Goal: Information Seeking & Learning: Learn about a topic

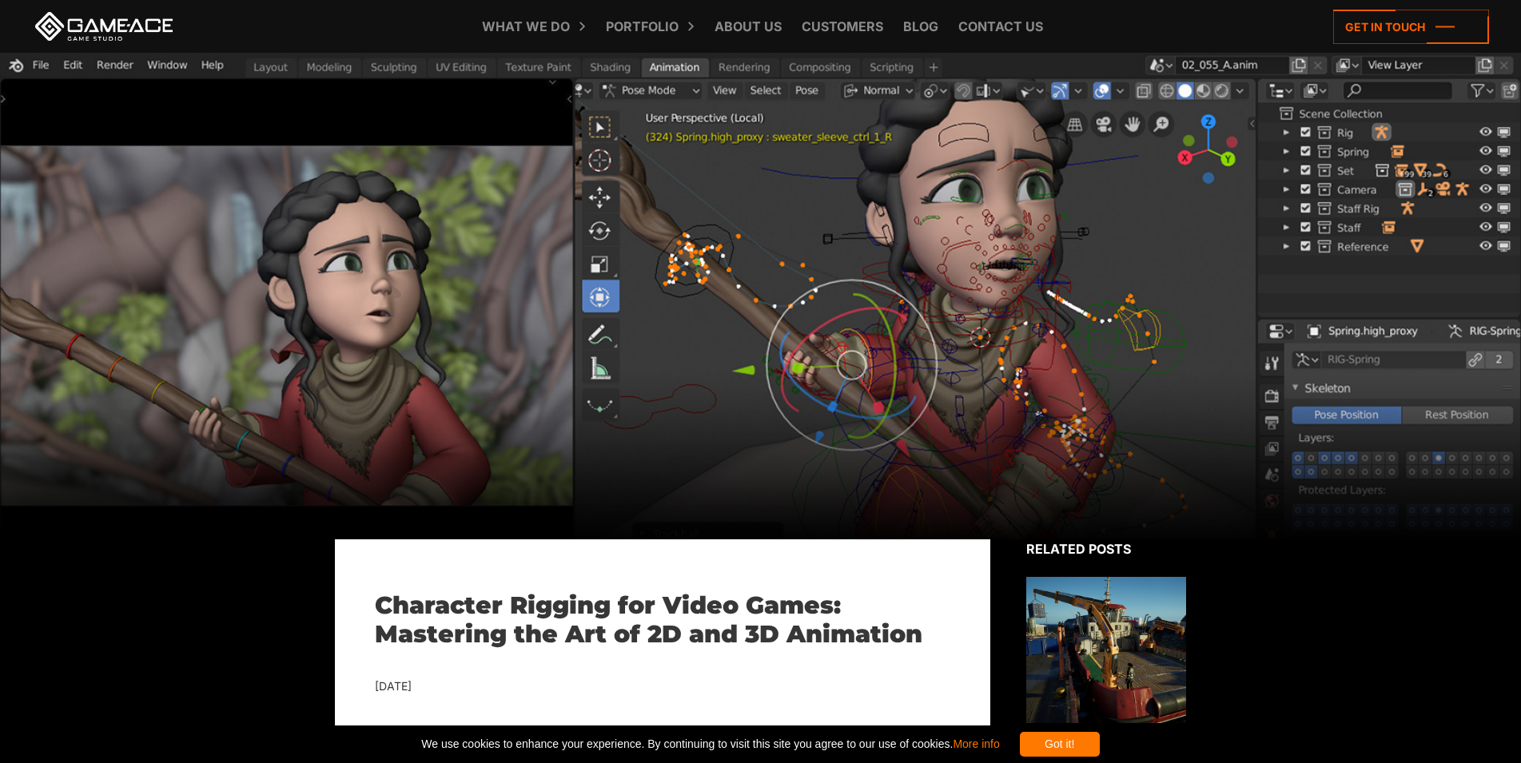
scroll to position [489, 0]
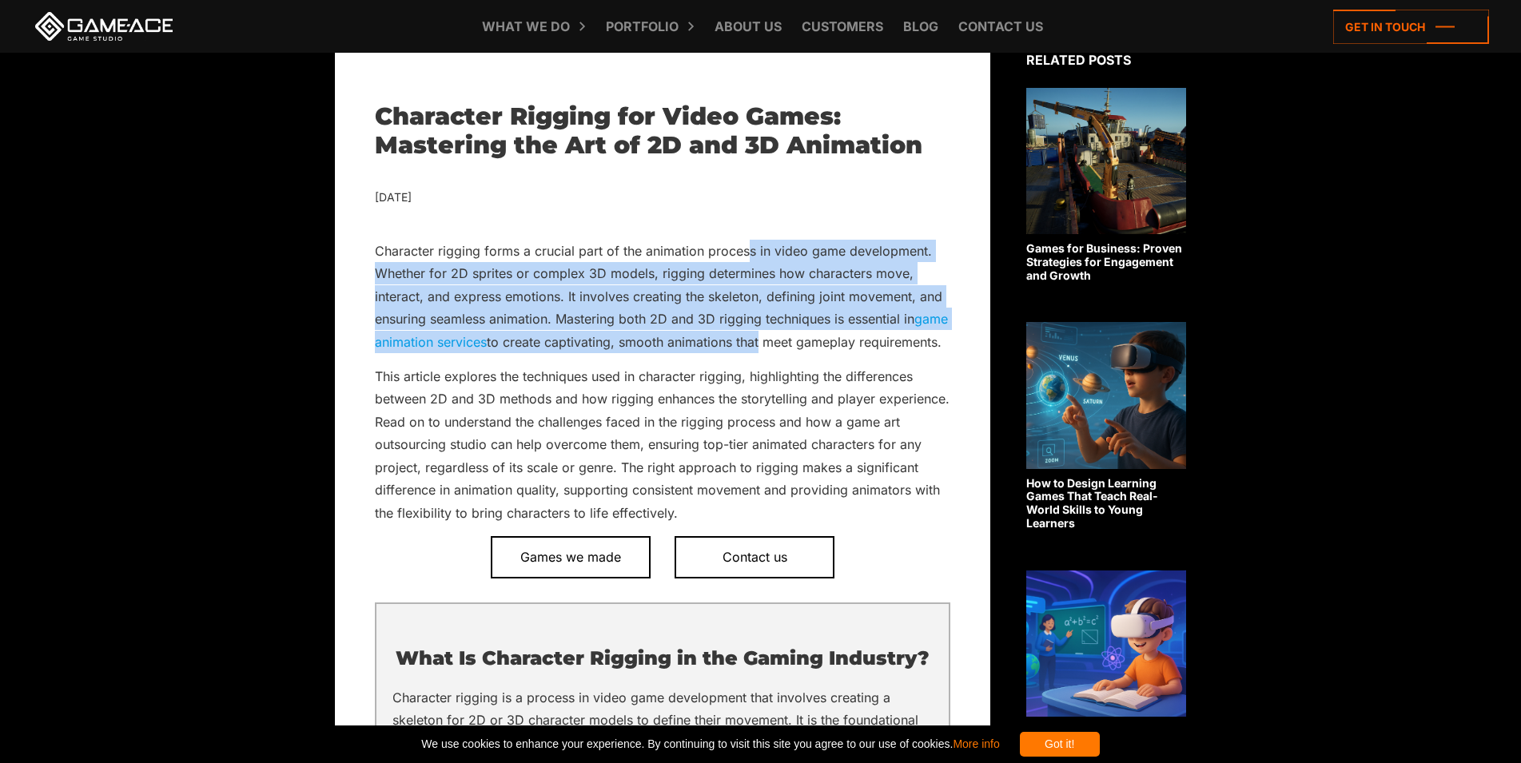
drag, startPoint x: 796, startPoint y: 352, endPoint x: 749, endPoint y: 253, distance: 109.0
click at [749, 253] on p "Character rigging forms a crucial part of the animation process in video game d…" at bounding box center [662, 296] width 575 height 113
click at [739, 324] on p "Character rigging forms a crucial part of the animation process in video game d…" at bounding box center [662, 296] width 575 height 113
drag, startPoint x: 671, startPoint y: 243, endPoint x: 687, endPoint y: 341, distance: 99.6
click at [687, 341] on p "Character rigging forms a crucial part of the animation process in video game d…" at bounding box center [662, 296] width 575 height 113
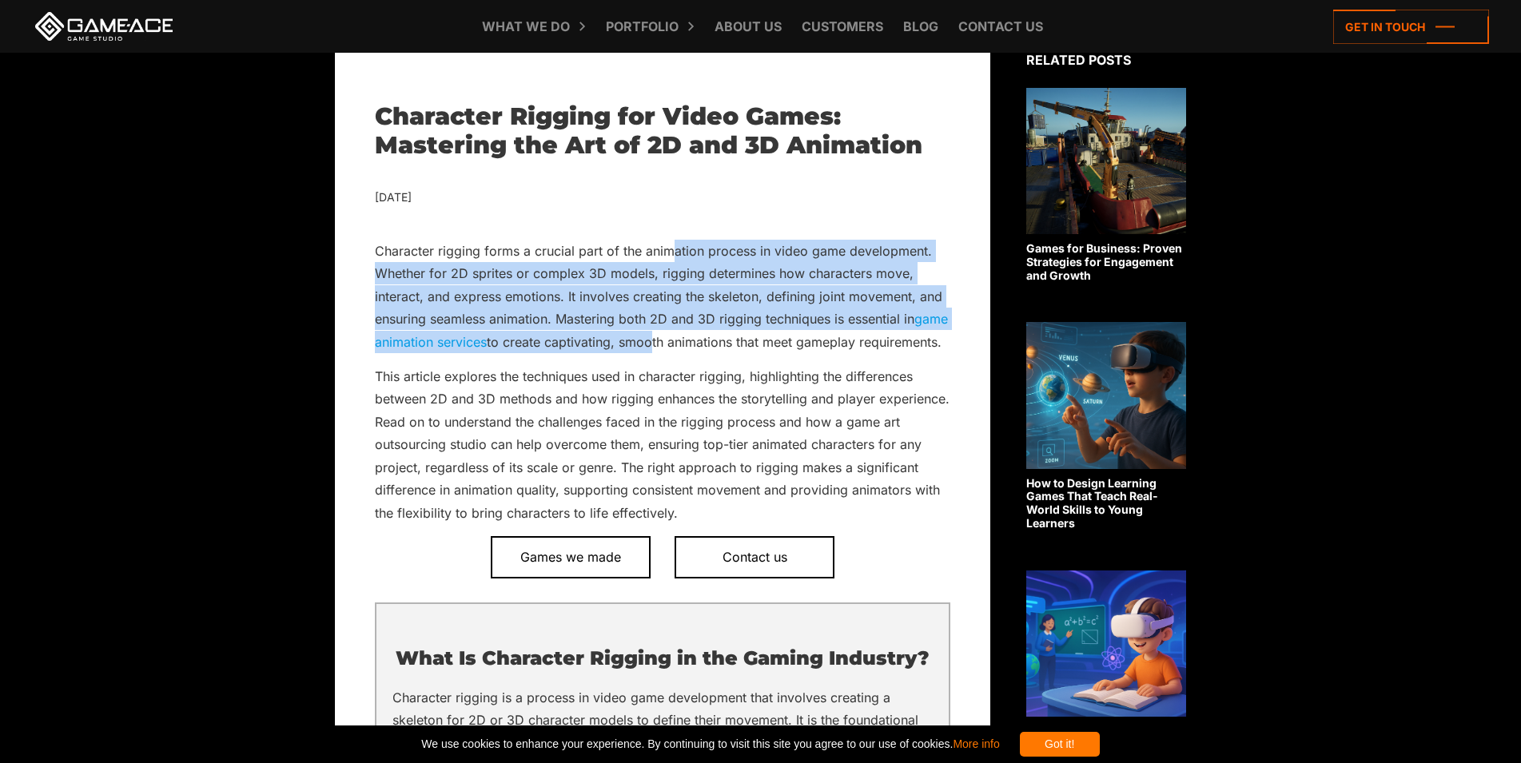
click at [687, 341] on p "Character rigging forms a crucial part of the animation process in video game d…" at bounding box center [662, 296] width 575 height 113
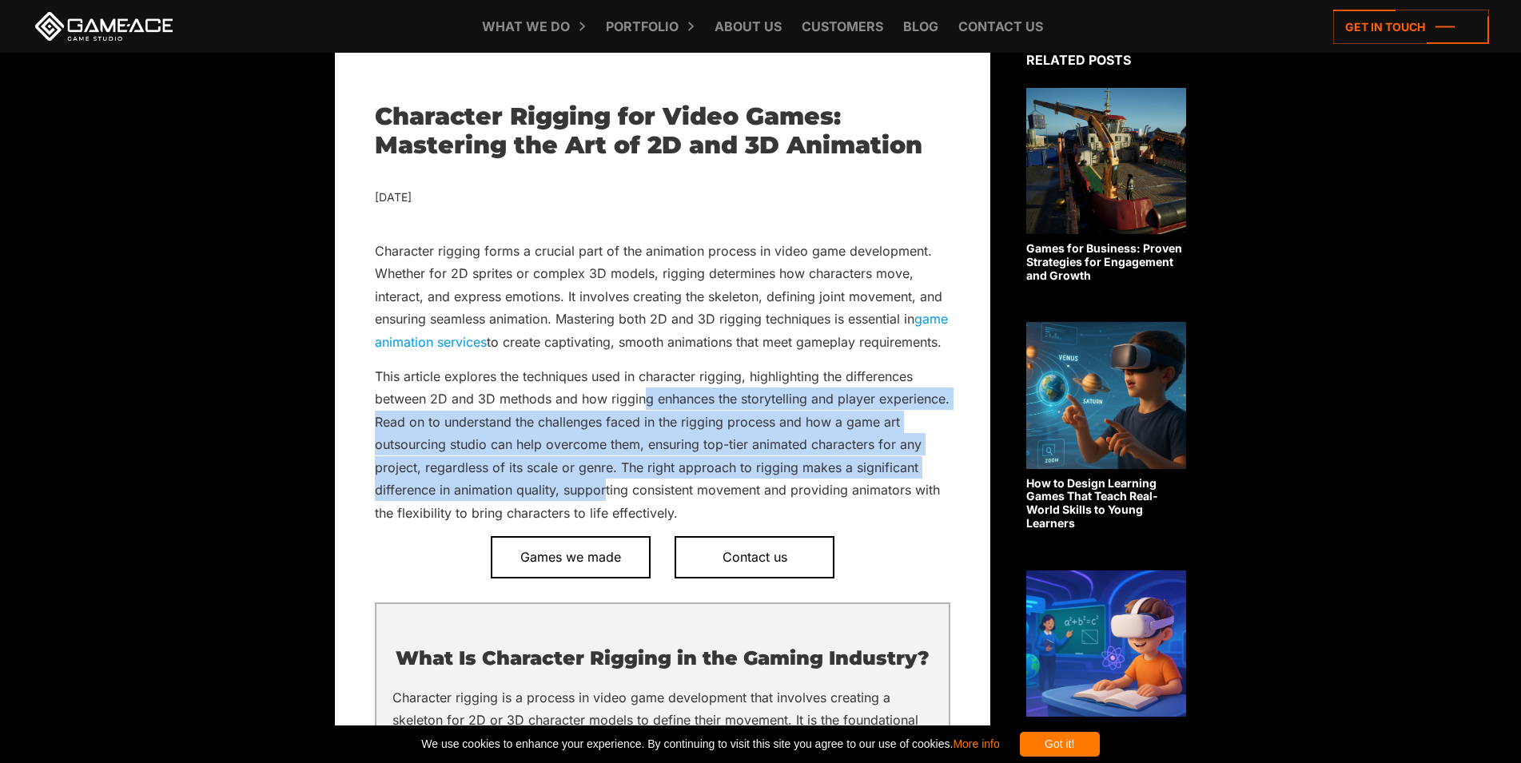
drag, startPoint x: 644, startPoint y: 424, endPoint x: 604, endPoint y: 512, distance: 95.8
click at [604, 512] on p "This article explores the techniques used in character rigging, highlighting th…" at bounding box center [662, 444] width 575 height 159
click at [603, 519] on p "This article explores the techniques used in character rigging, highlighting th…" at bounding box center [662, 444] width 575 height 159
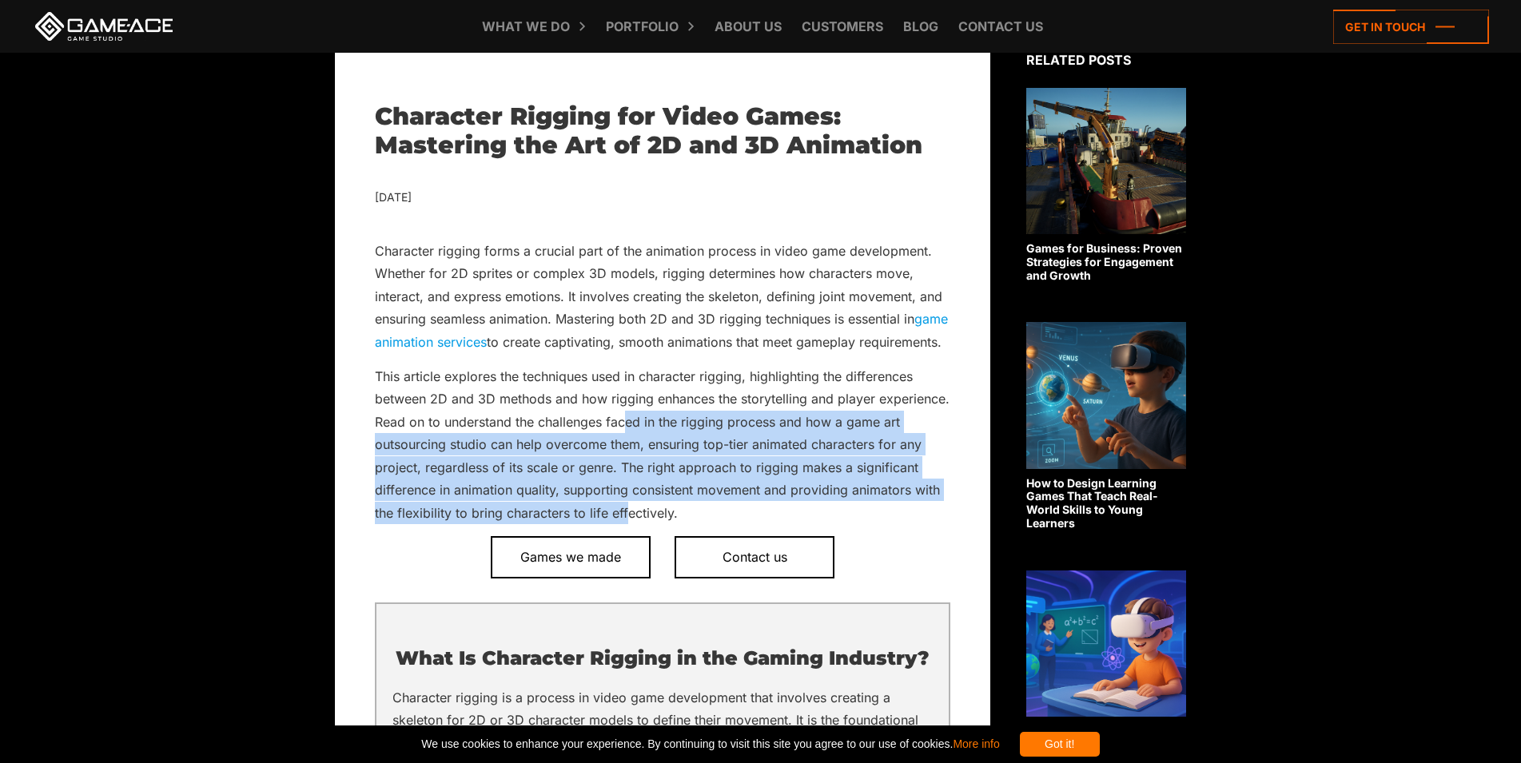
drag, startPoint x: 628, startPoint y: 533, endPoint x: 625, endPoint y: 440, distance: 92.8
click at [625, 440] on p "This article explores the techniques used in character rigging, highlighting th…" at bounding box center [662, 444] width 575 height 159
click at [658, 450] on p "This article explores the techniques used in character rigging, highlighting th…" at bounding box center [662, 444] width 575 height 159
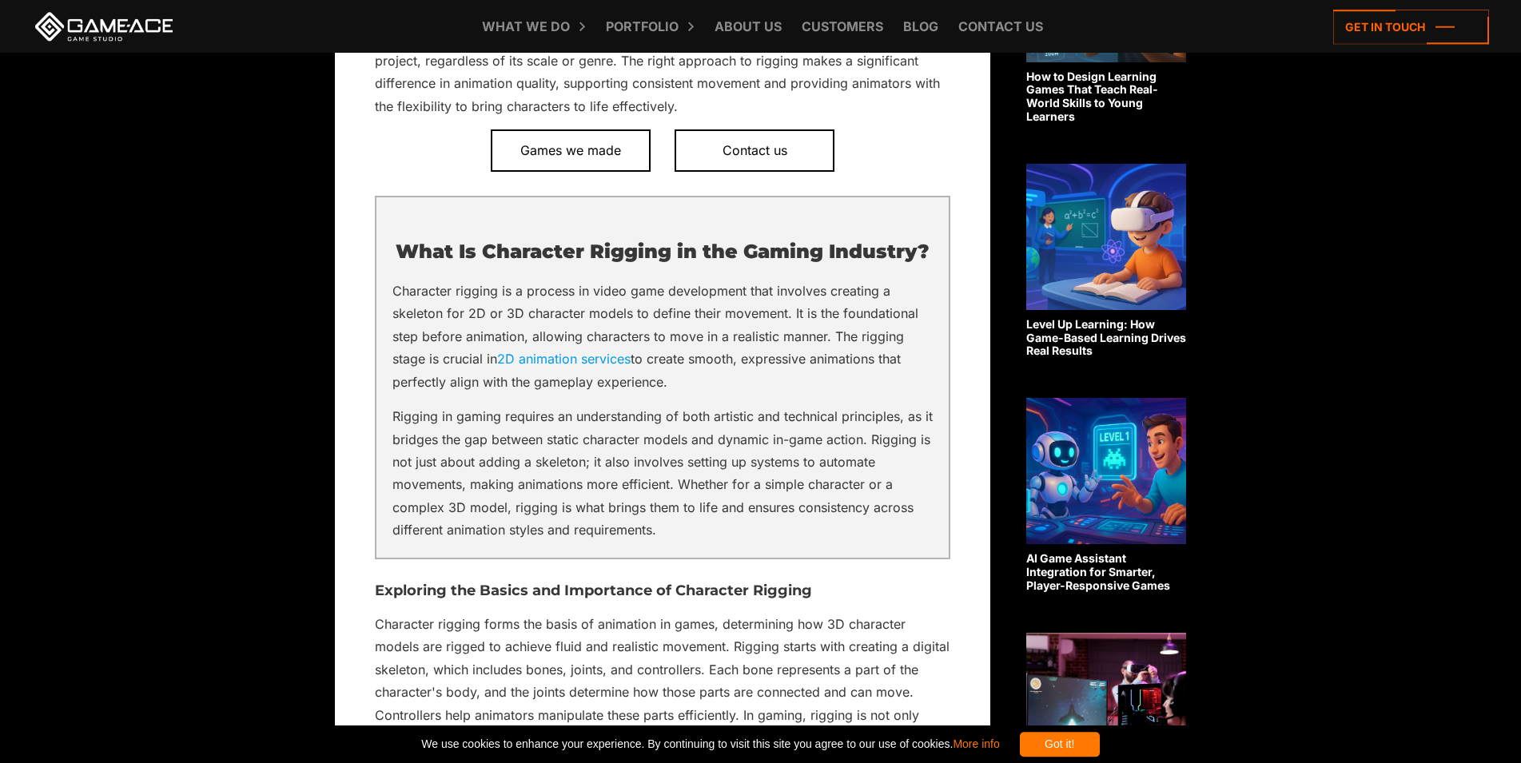
scroll to position [897, 0]
drag, startPoint x: 442, startPoint y: 283, endPoint x: 690, endPoint y: 288, distance: 247.8
click at [690, 288] on div "What Is Character Rigging in the Gaming Industry? Character rigging is a proces…" at bounding box center [662, 377] width 575 height 364
click at [660, 310] on p "Character rigging is a process in video game development that involves creating…" at bounding box center [662, 335] width 540 height 113
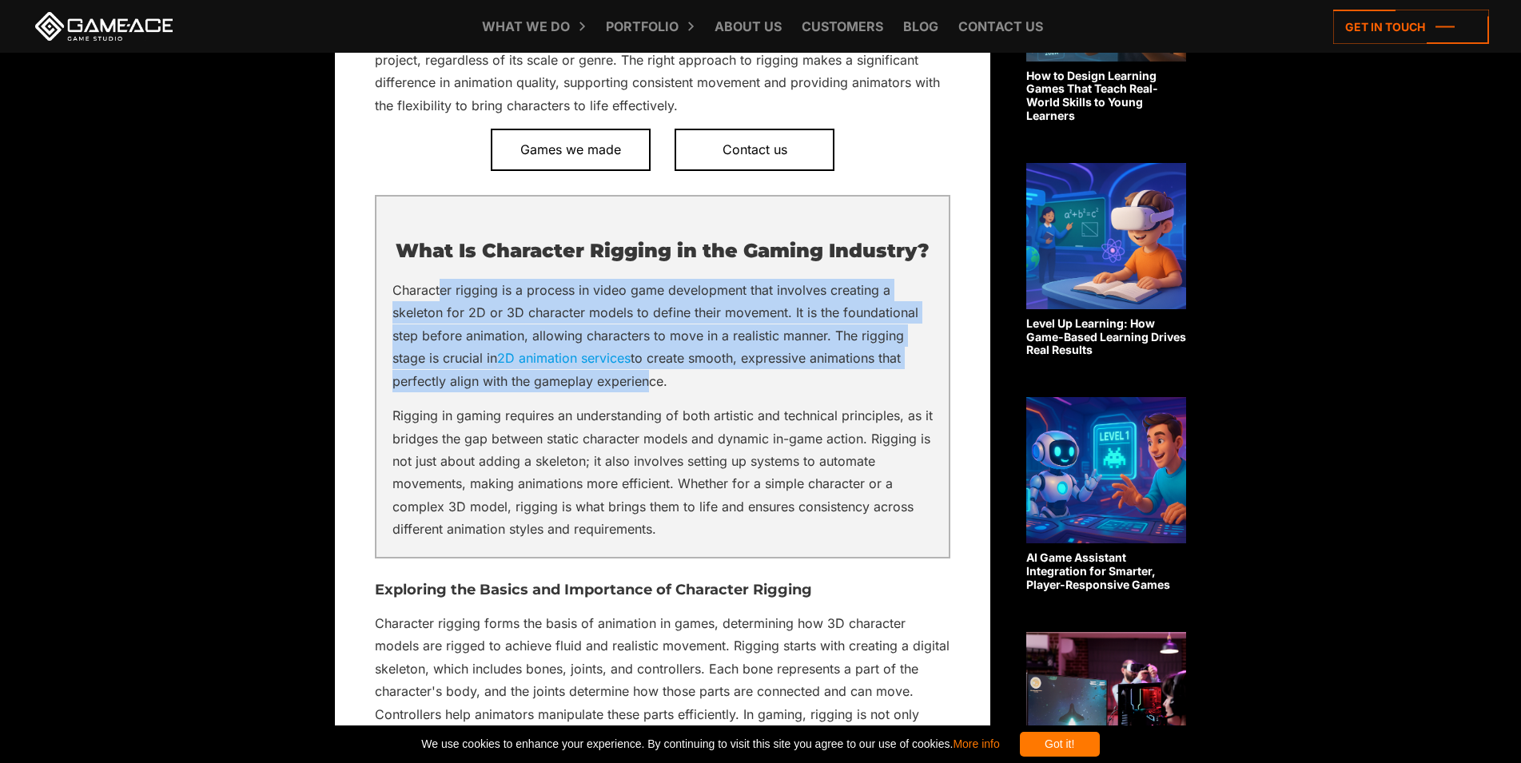
drag, startPoint x: 444, startPoint y: 321, endPoint x: 641, endPoint y: 406, distance: 215.1
click at [641, 392] on p "Character rigging is a process in video game development that involves creating…" at bounding box center [662, 335] width 540 height 113
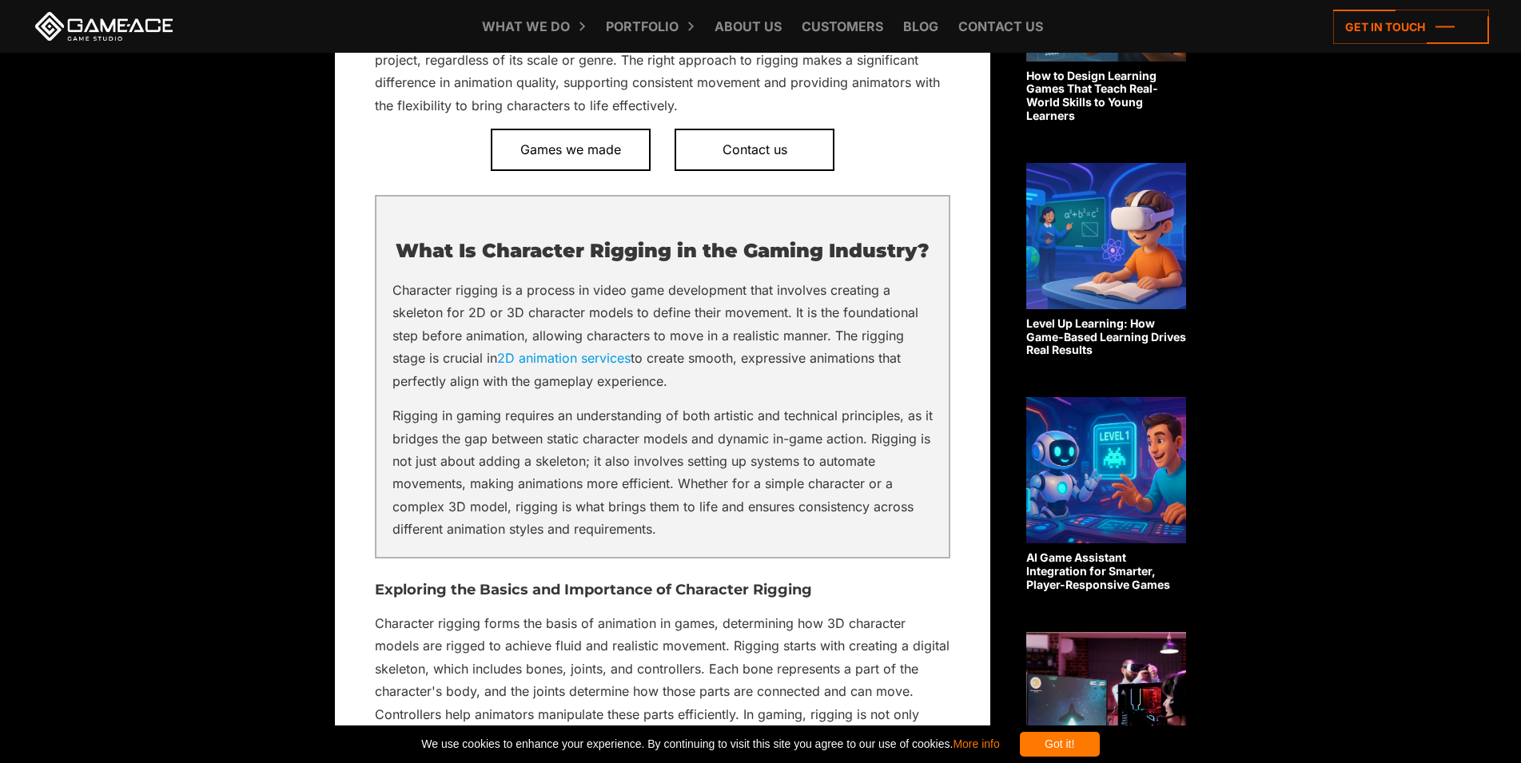
click at [727, 392] on p "Character rigging is a process in video game development that involves creating…" at bounding box center [662, 335] width 540 height 113
drag, startPoint x: 642, startPoint y: 356, endPoint x: 516, endPoint y: 323, distance: 130.7
click at [532, 323] on p "Character rigging is a process in video game development that involves creating…" at bounding box center [662, 335] width 540 height 113
click at [500, 321] on p "Character rigging is a process in video game development that involves creating…" at bounding box center [662, 335] width 540 height 113
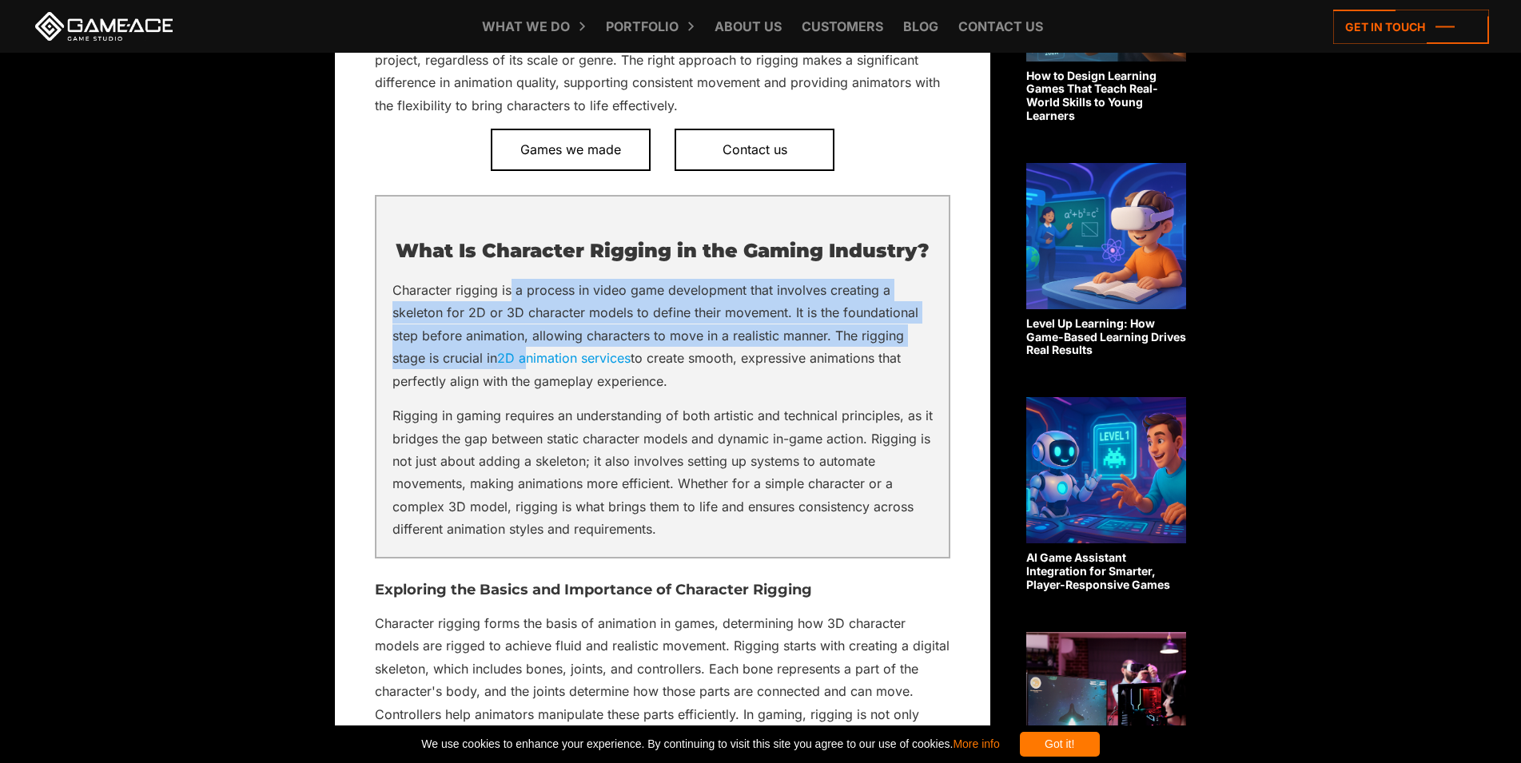
drag, startPoint x: 522, startPoint y: 336, endPoint x: 532, endPoint y: 385, distance: 49.9
click at [532, 385] on p "Character rigging is a process in video game development that involves creating…" at bounding box center [662, 335] width 540 height 113
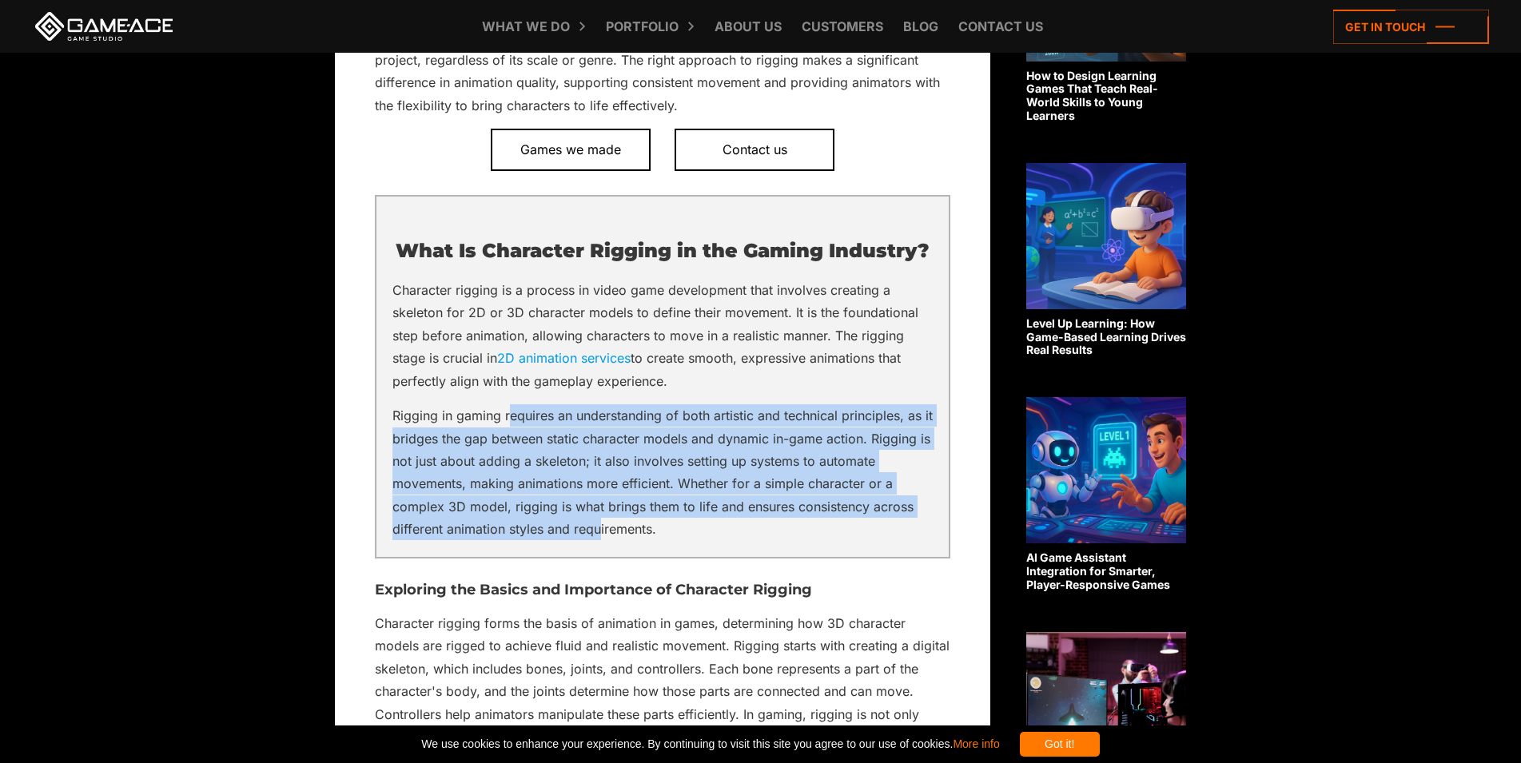
drag, startPoint x: 507, startPoint y: 450, endPoint x: 600, endPoint y: 545, distance: 133.4
click at [600, 541] on p "Rigging in gaming requires an understanding of both artistic and technical prin…" at bounding box center [662, 472] width 540 height 137
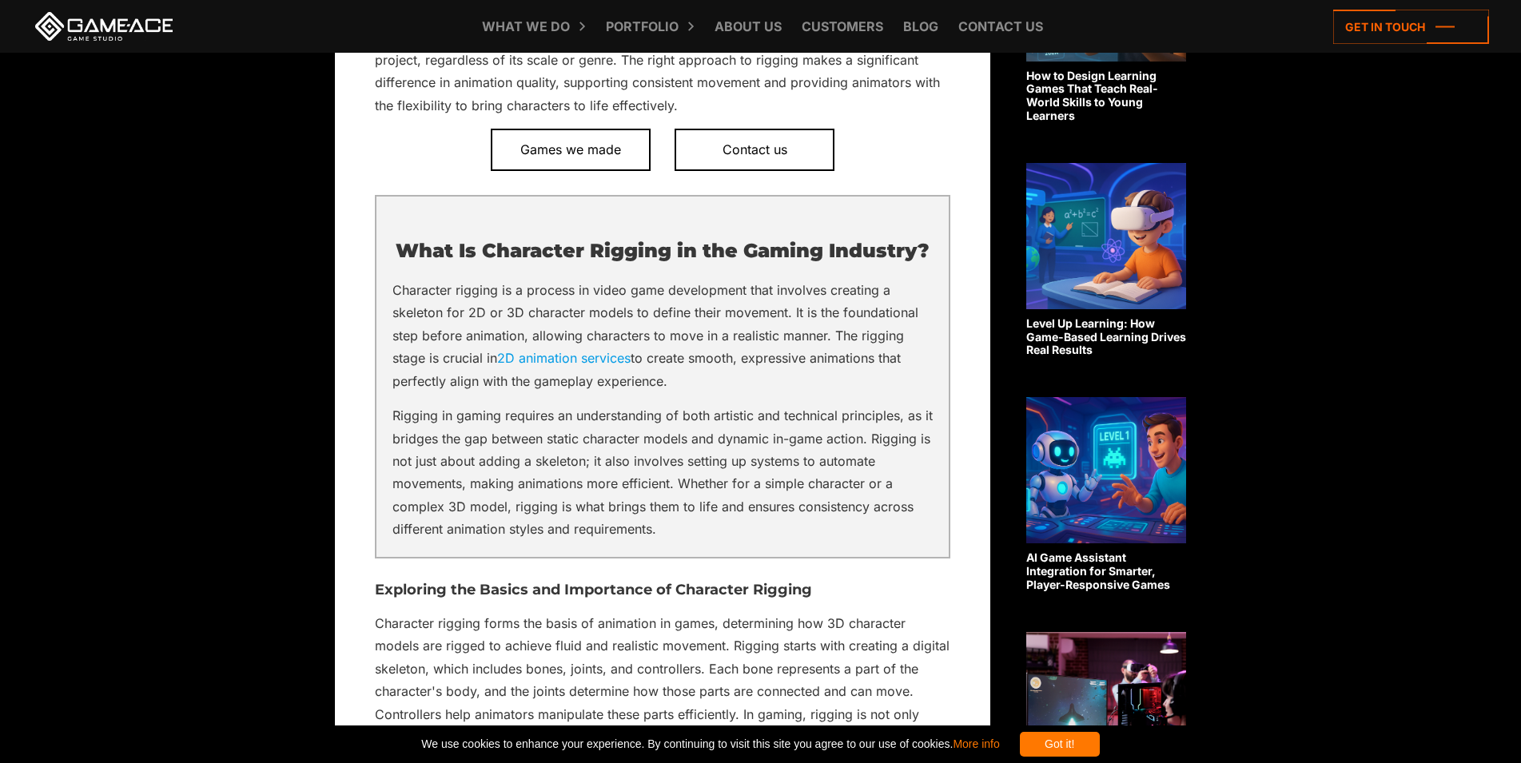
click at [623, 541] on p "Rigging in gaming requires an understanding of both artistic and technical prin…" at bounding box center [662, 472] width 540 height 137
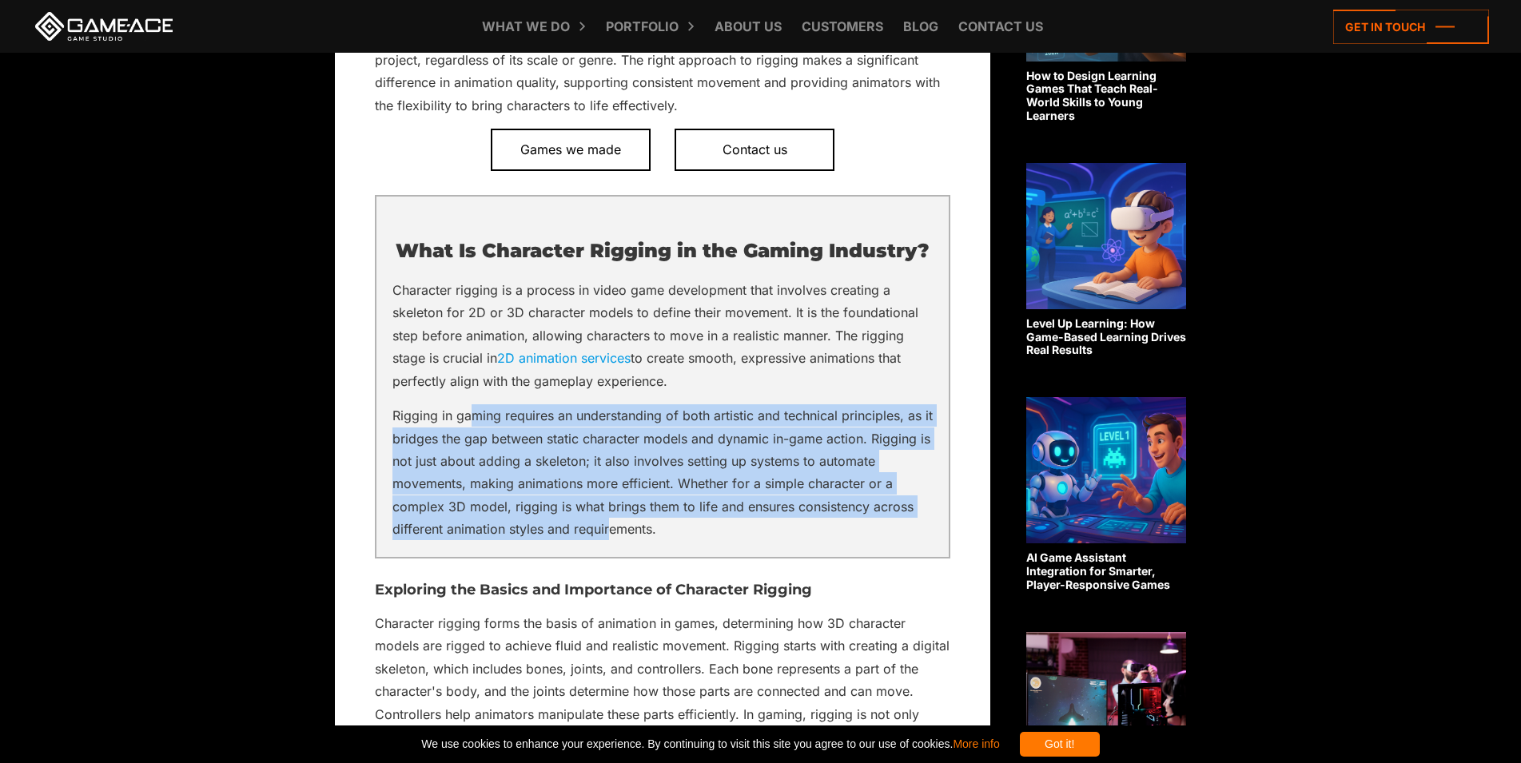
drag, startPoint x: 595, startPoint y: 532, endPoint x: 470, endPoint y: 440, distance: 155.5
click at [470, 440] on p "Rigging in gaming requires an understanding of both artistic and technical prin…" at bounding box center [662, 472] width 540 height 137
click at [520, 508] on p "Rigging in gaming requires an understanding of both artistic and technical prin…" at bounding box center [662, 472] width 540 height 137
drag, startPoint x: 483, startPoint y: 433, endPoint x: 597, endPoint y: 566, distance: 175.1
click at [597, 559] on div "What Is Character Rigging in the Gaming Industry? Character rigging is a proces…" at bounding box center [662, 377] width 575 height 364
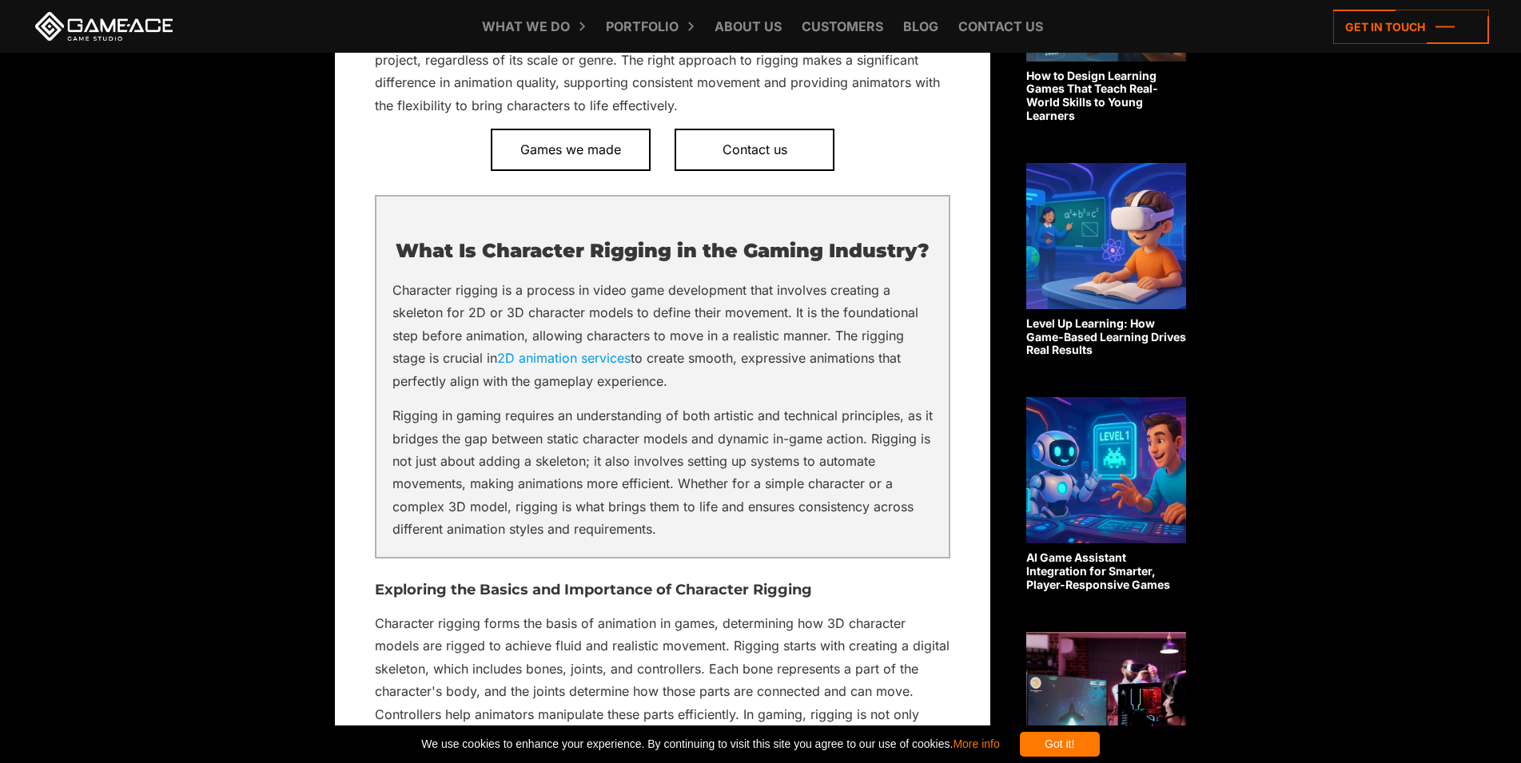
click at [608, 541] on p "Rigging in gaming requires an understanding of both artistic and technical prin…" at bounding box center [662, 472] width 540 height 137
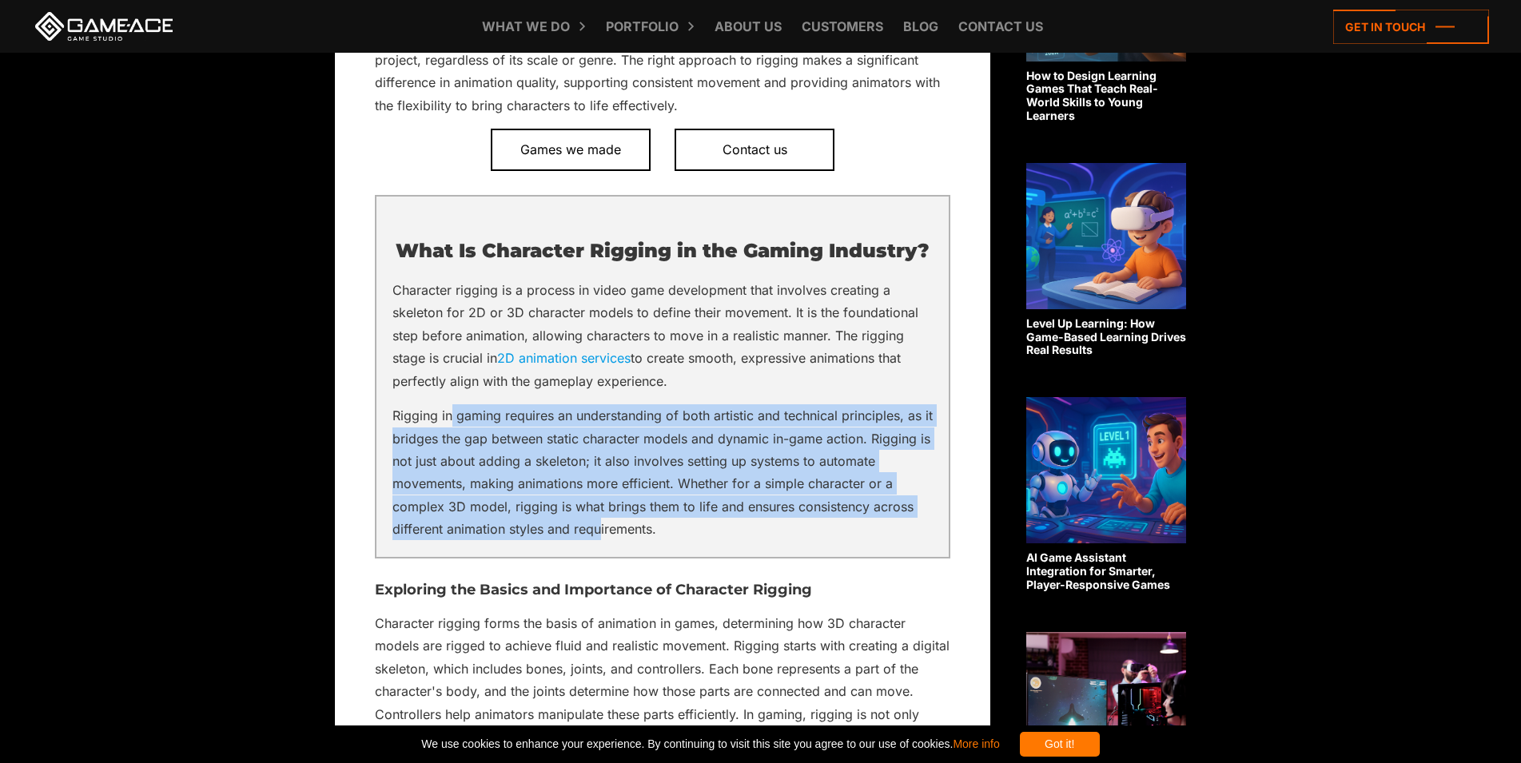
drag, startPoint x: 603, startPoint y: 552, endPoint x: 452, endPoint y: 436, distance: 190.9
click at [452, 436] on p "Rigging in gaming requires an understanding of both artistic and technical prin…" at bounding box center [662, 472] width 540 height 137
click at [458, 443] on p "Rigging in gaming requires an understanding of both artistic and technical prin…" at bounding box center [662, 472] width 540 height 137
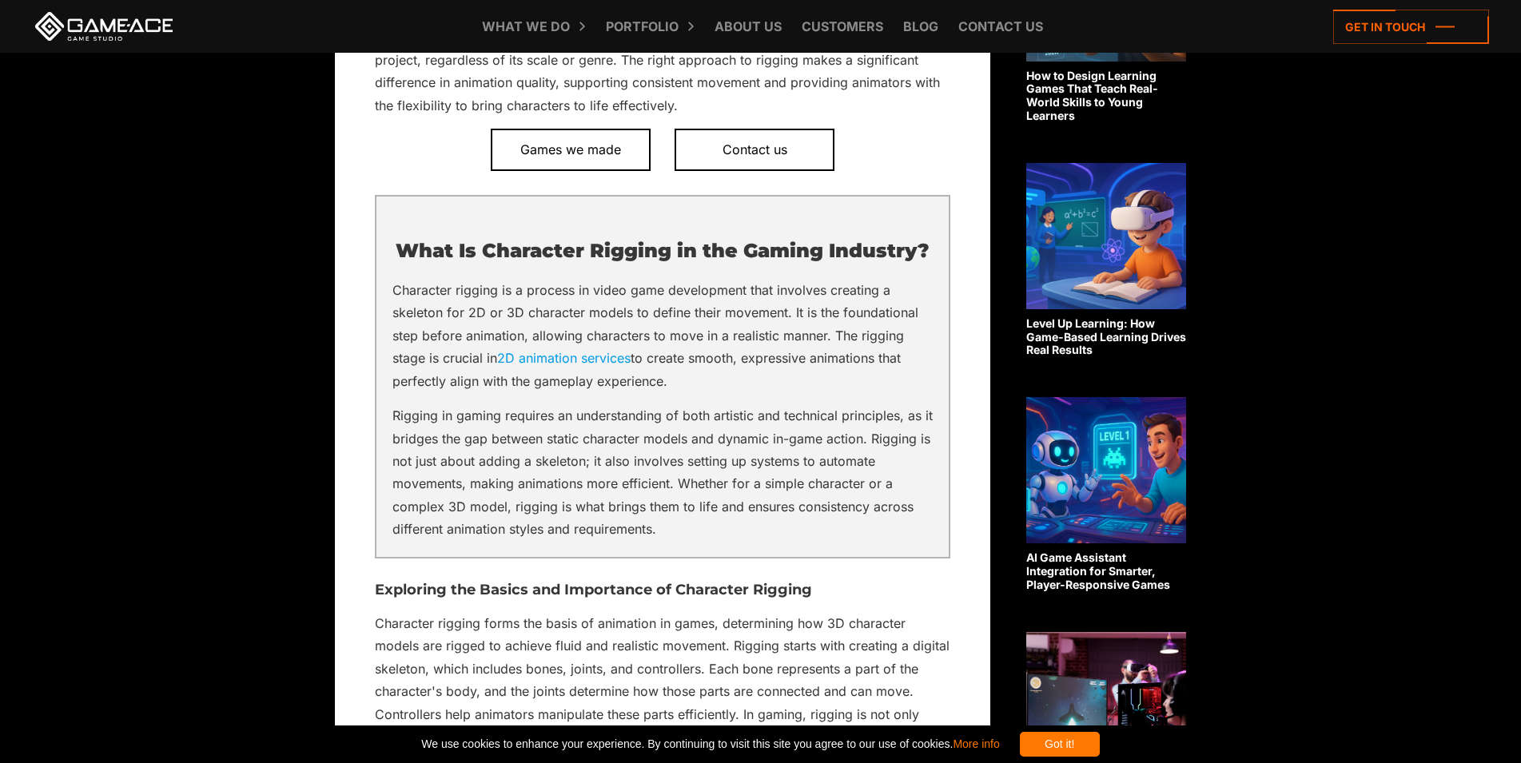
scroll to position [1141, 0]
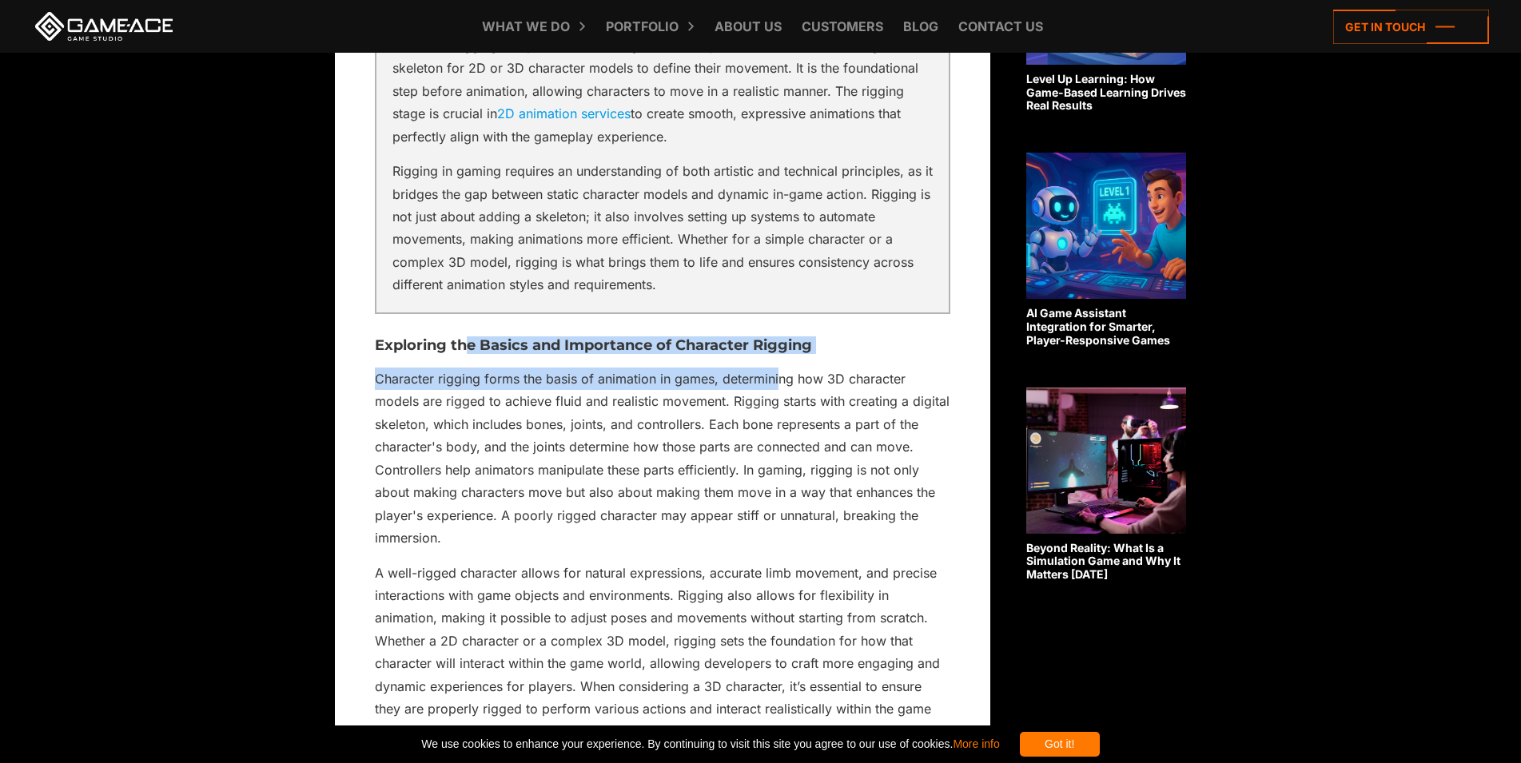
drag, startPoint x: 463, startPoint y: 371, endPoint x: 930, endPoint y: 396, distance: 468.3
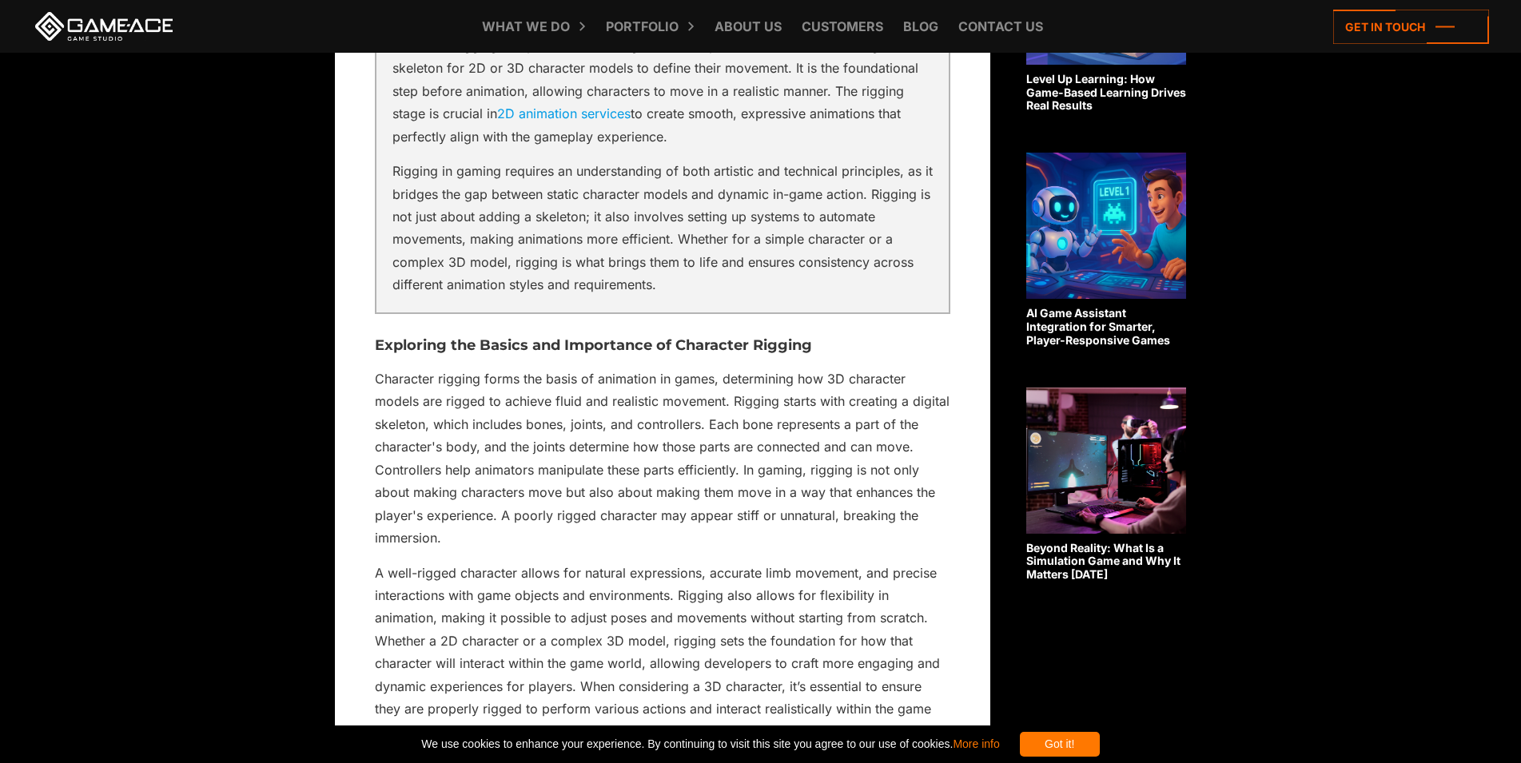
click at [651, 465] on p "Character rigging forms the basis of animation in games, determining how 3D cha…" at bounding box center [662, 459] width 575 height 182
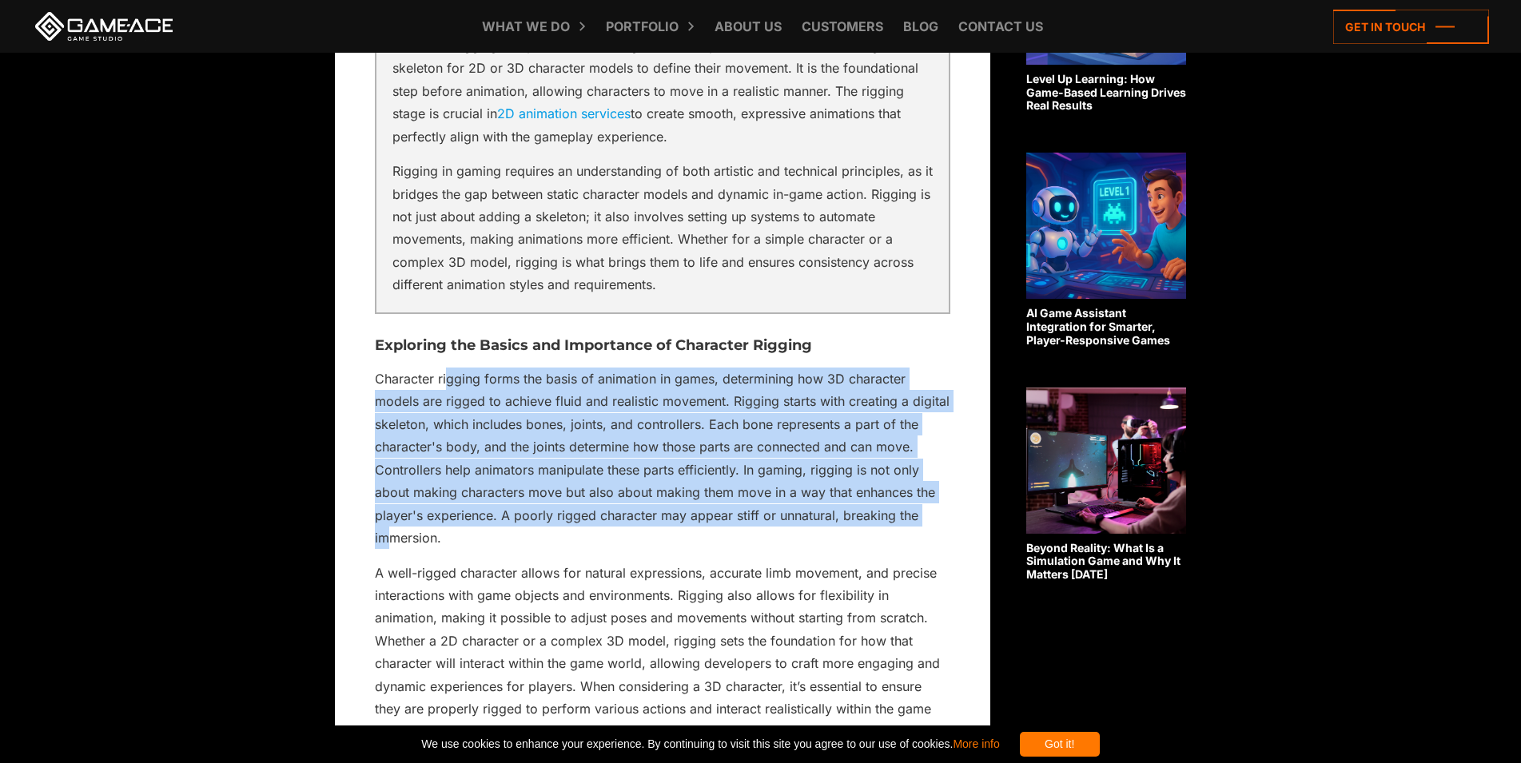
drag, startPoint x: 484, startPoint y: 488, endPoint x: 392, endPoint y: 563, distance: 118.6
click at [392, 550] on p "Character rigging forms the basis of animation in games, determining how 3D cha…" at bounding box center [662, 459] width 575 height 182
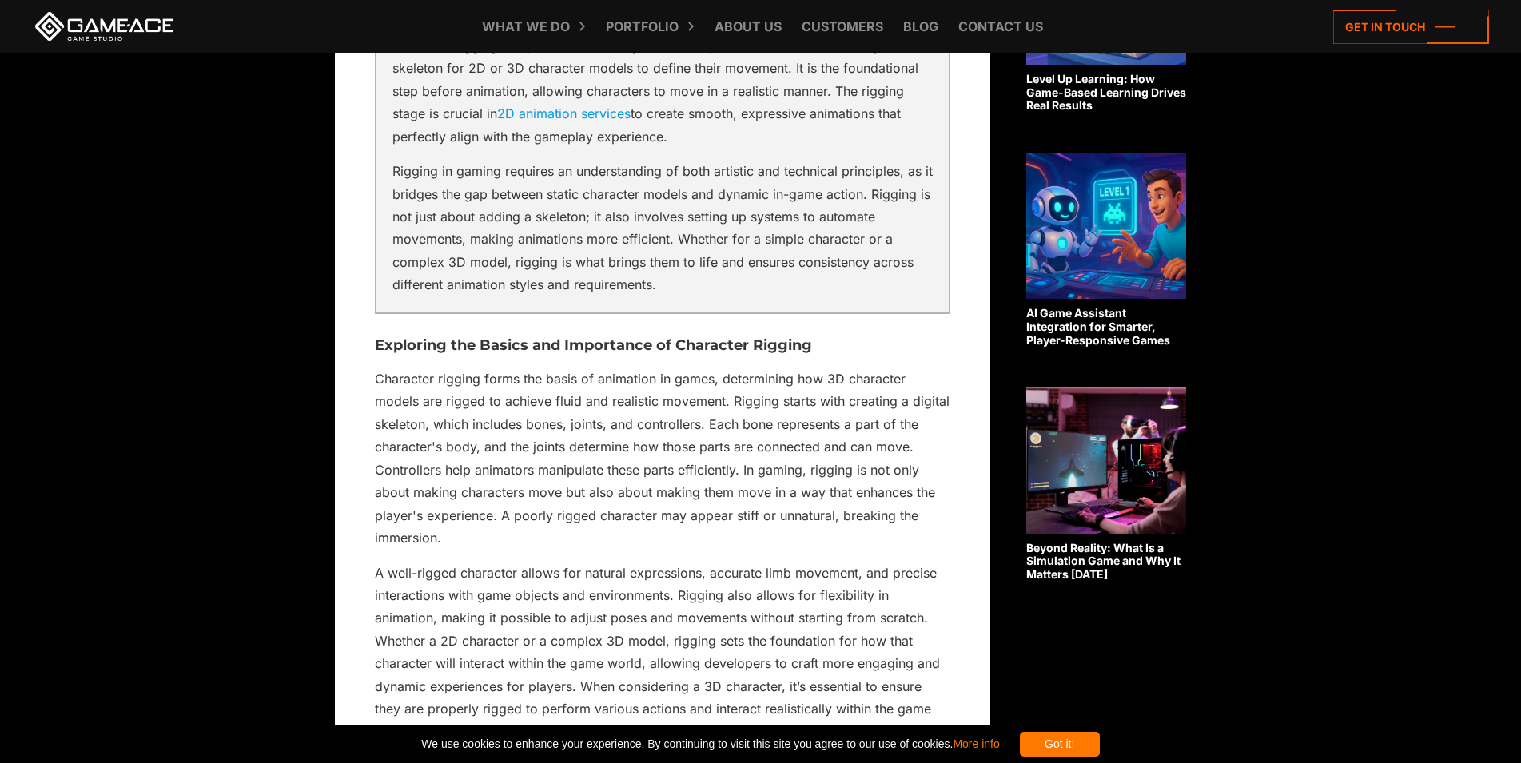
drag, startPoint x: 464, startPoint y: 556, endPoint x: 448, endPoint y: 564, distance: 17.2
click at [464, 550] on p "Character rigging forms the basis of animation in games, determining how 3D cha…" at bounding box center [662, 459] width 575 height 182
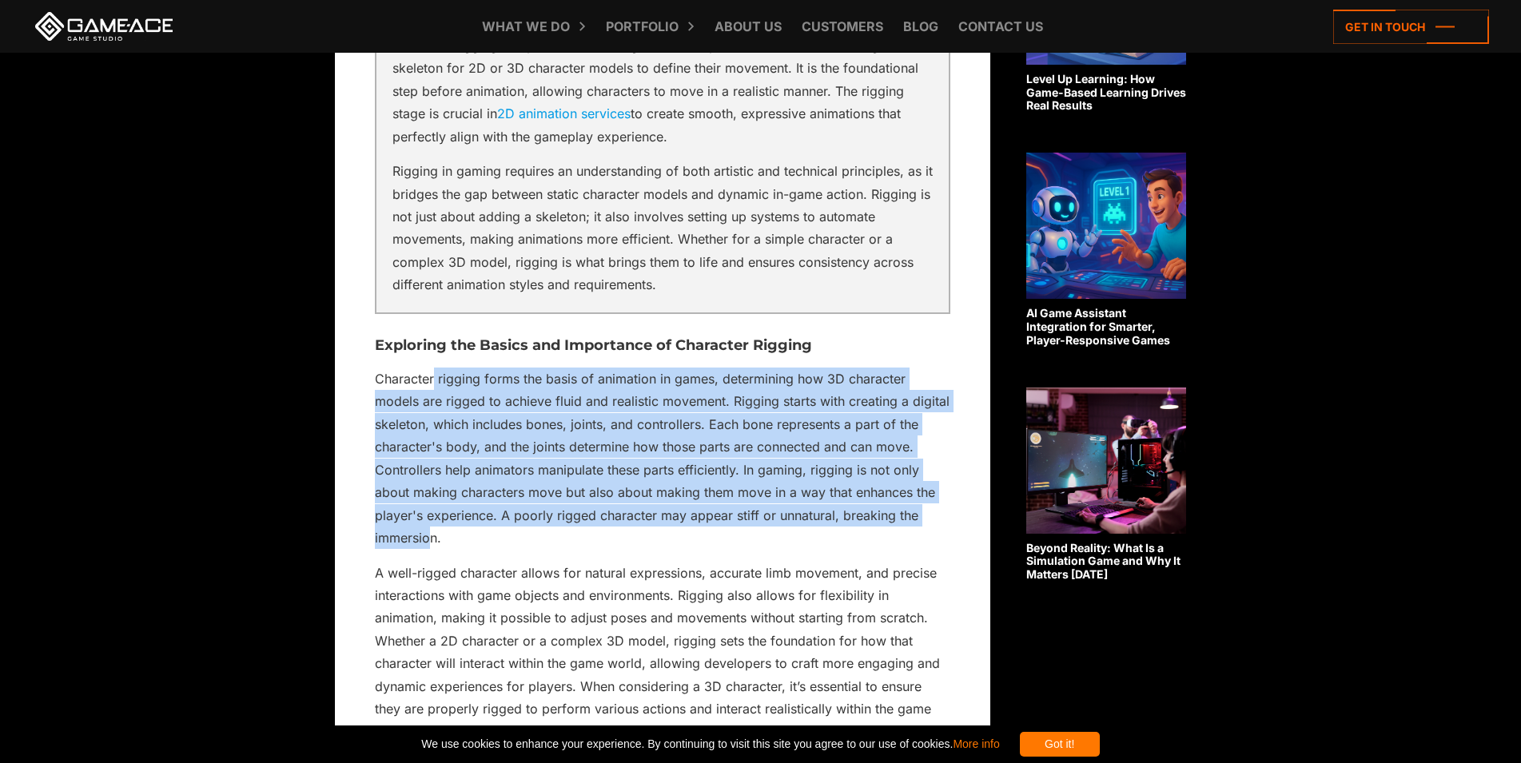
drag, startPoint x: 427, startPoint y: 521, endPoint x: 432, endPoint y: 402, distance: 119.2
click at [432, 402] on p "Character rigging forms the basis of animation in games, determining how 3D cha…" at bounding box center [662, 459] width 575 height 182
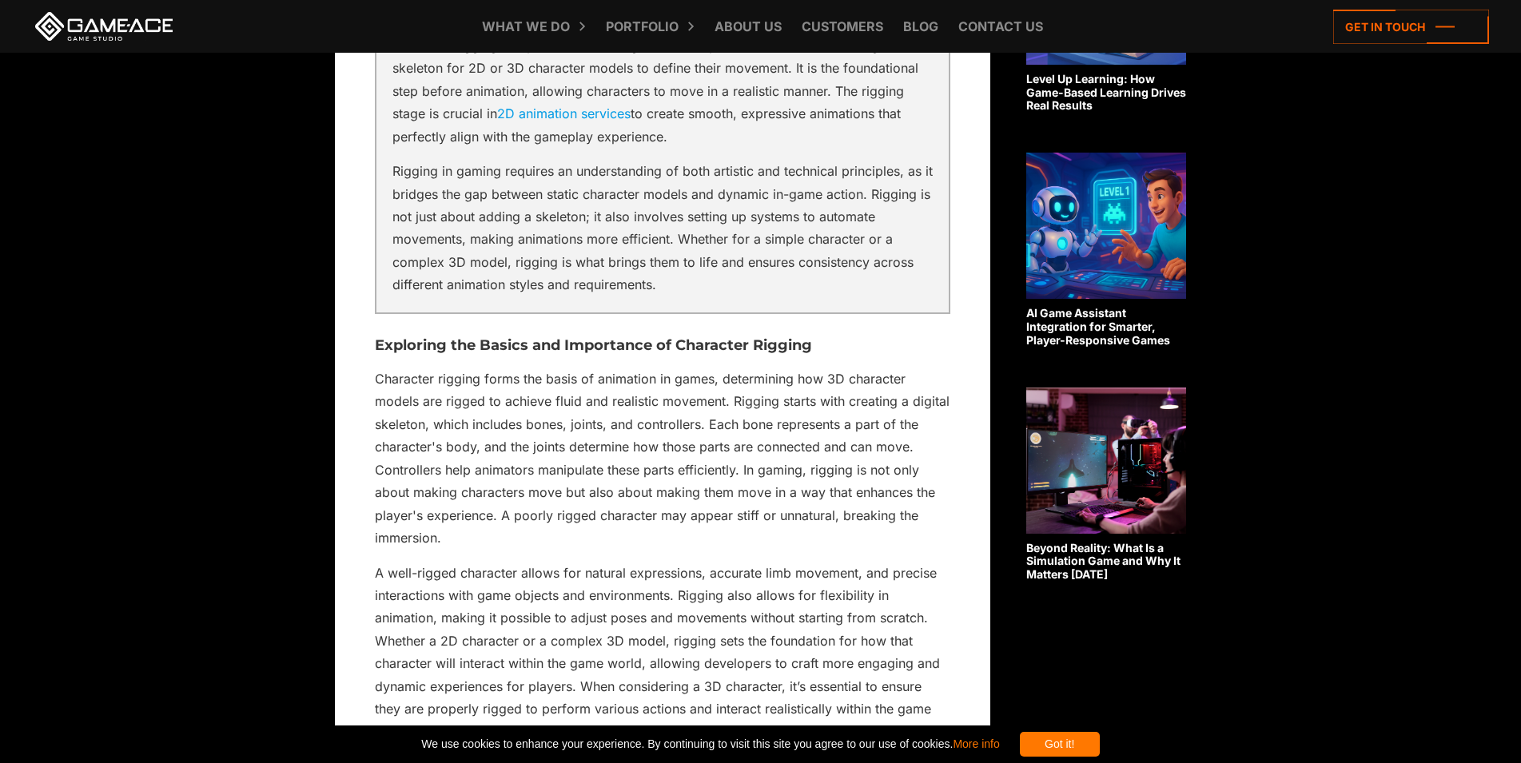
click at [432, 402] on p "Character rigging forms the basis of animation in games, determining how 3D cha…" at bounding box center [662, 459] width 575 height 182
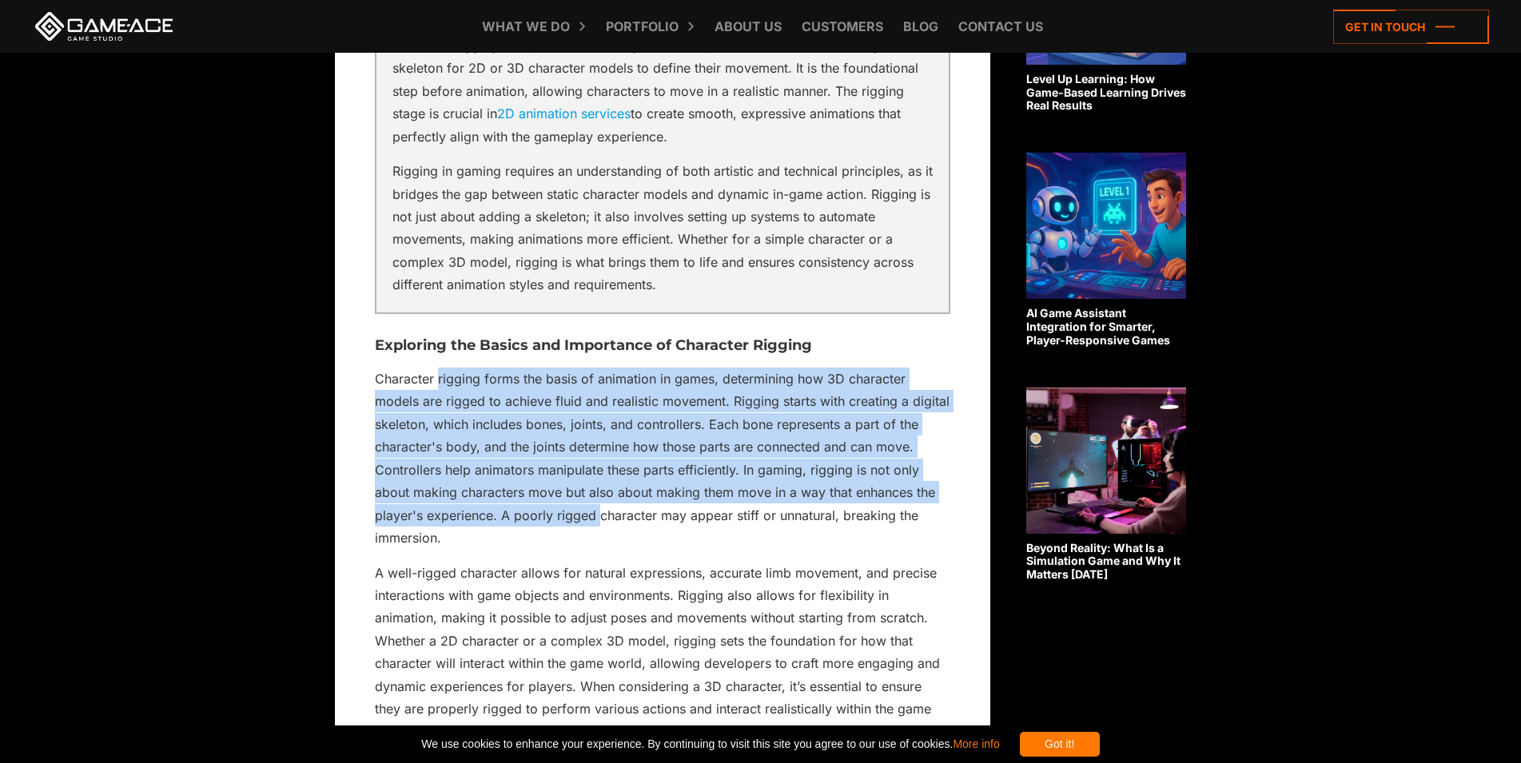
drag, startPoint x: 439, startPoint y: 402, endPoint x: 597, endPoint y: 528, distance: 202.0
click at [597, 528] on p "Character rigging forms the basis of animation in games, determining how 3D cha…" at bounding box center [662, 459] width 575 height 182
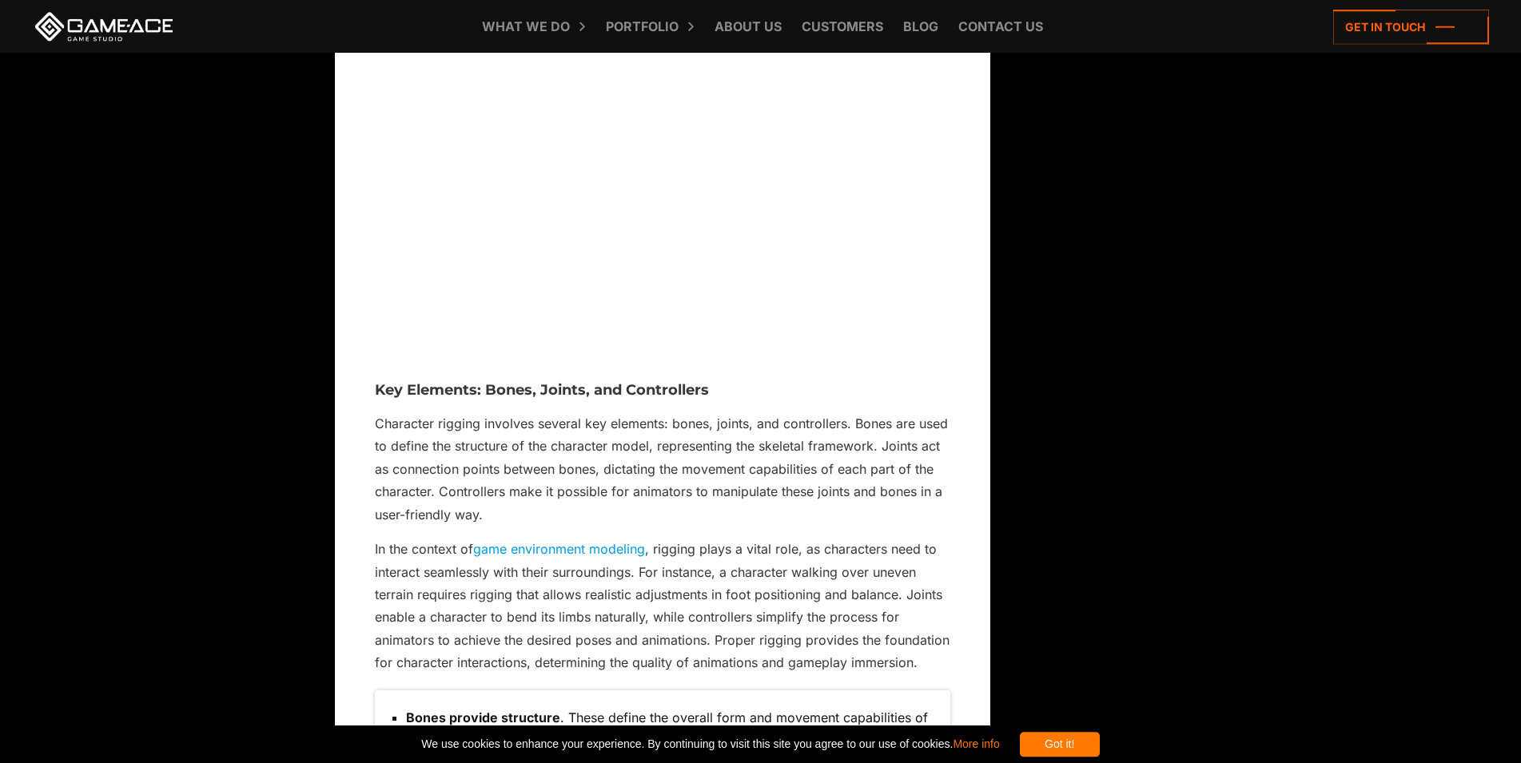
scroll to position [1957, 0]
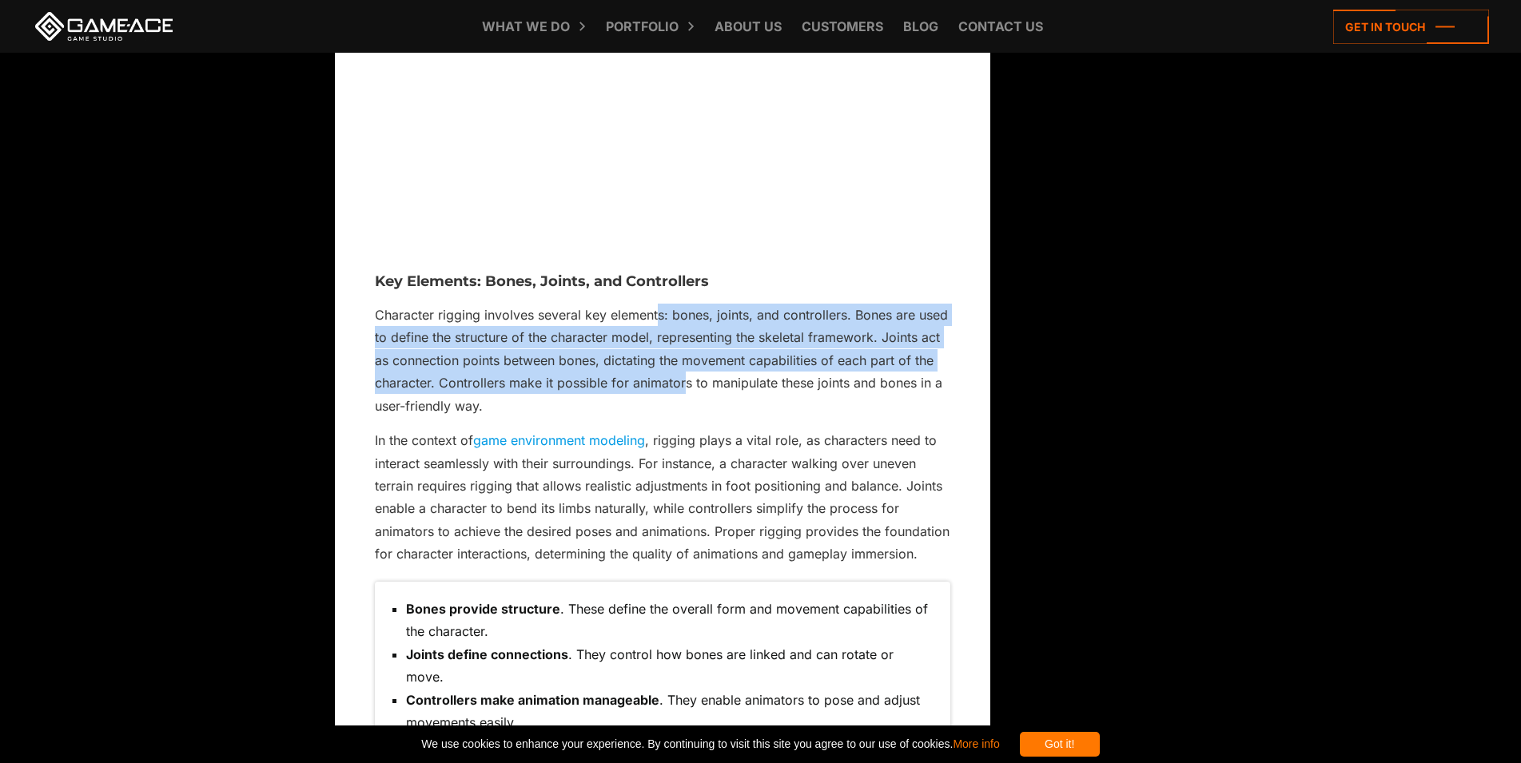
drag, startPoint x: 659, startPoint y: 330, endPoint x: 682, endPoint y: 397, distance: 71.0
click at [682, 397] on p "Character rigging involves several key elements: bones, joints, and controllers…" at bounding box center [662, 360] width 575 height 113
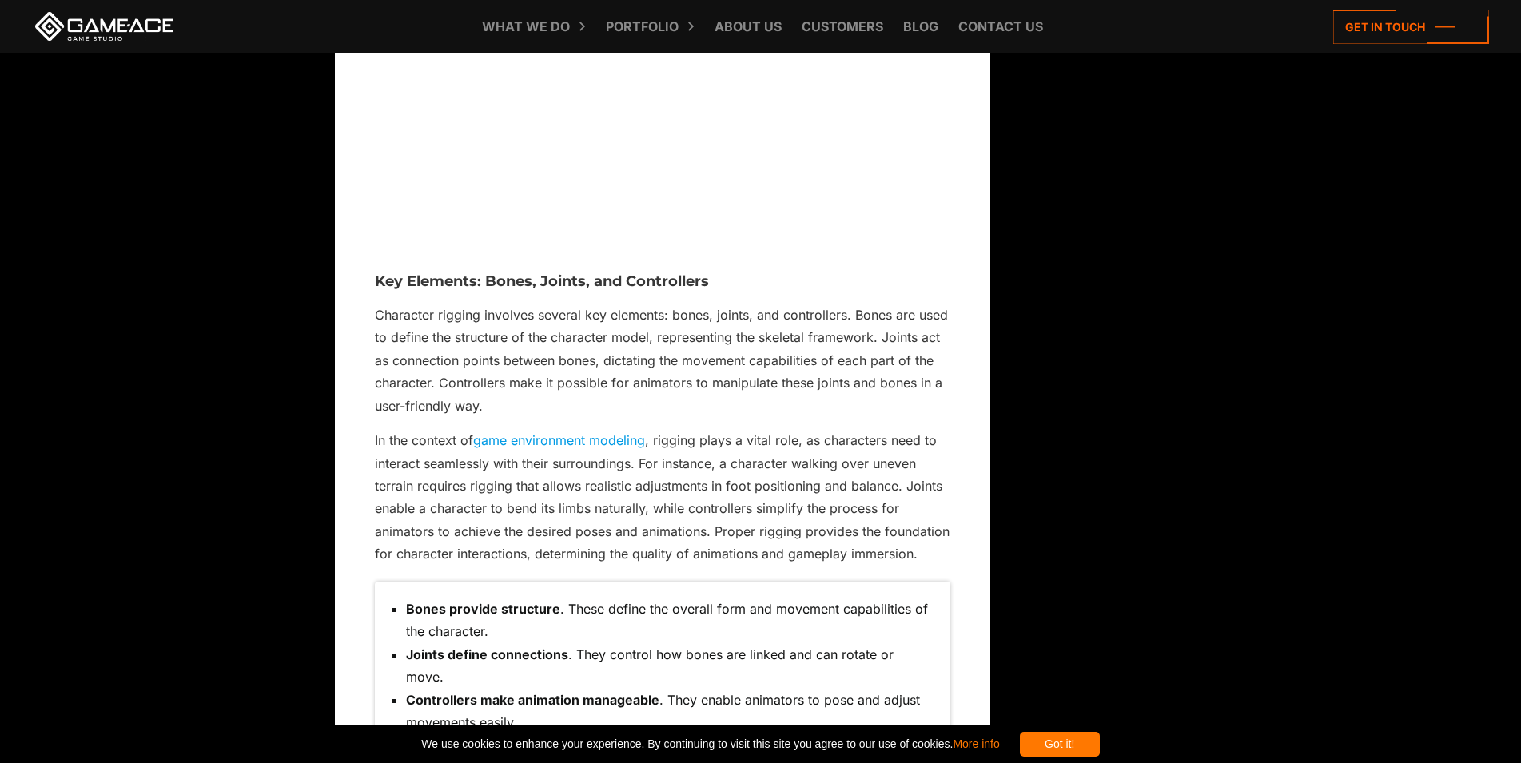
click at [564, 417] on p "Character rigging involves several key elements: bones, joints, and controllers…" at bounding box center [662, 360] width 575 height 113
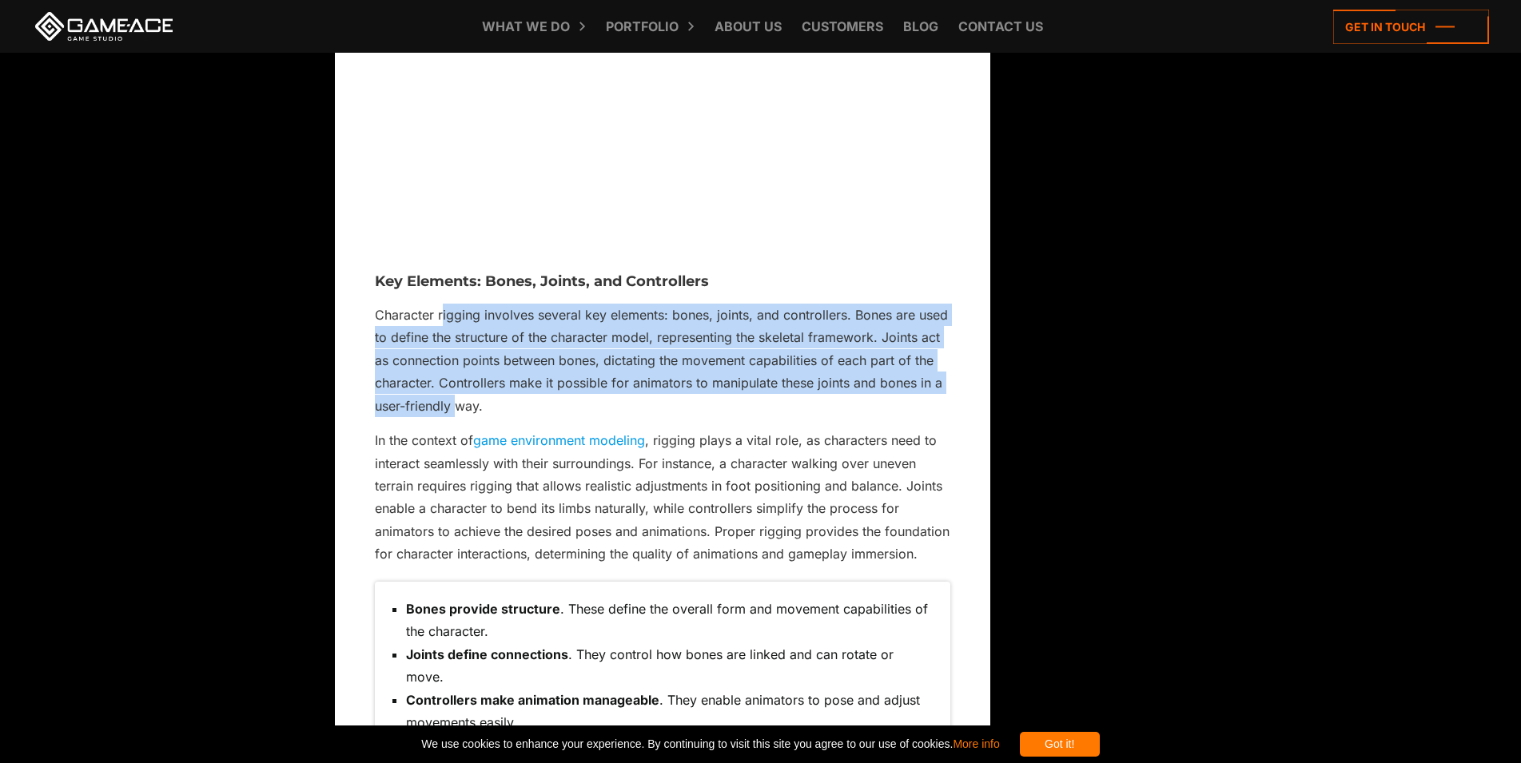
drag, startPoint x: 456, startPoint y: 429, endPoint x: 441, endPoint y: 338, distance: 92.4
click at [441, 338] on p "Character rigging involves several key elements: bones, joints, and controllers…" at bounding box center [662, 360] width 575 height 113
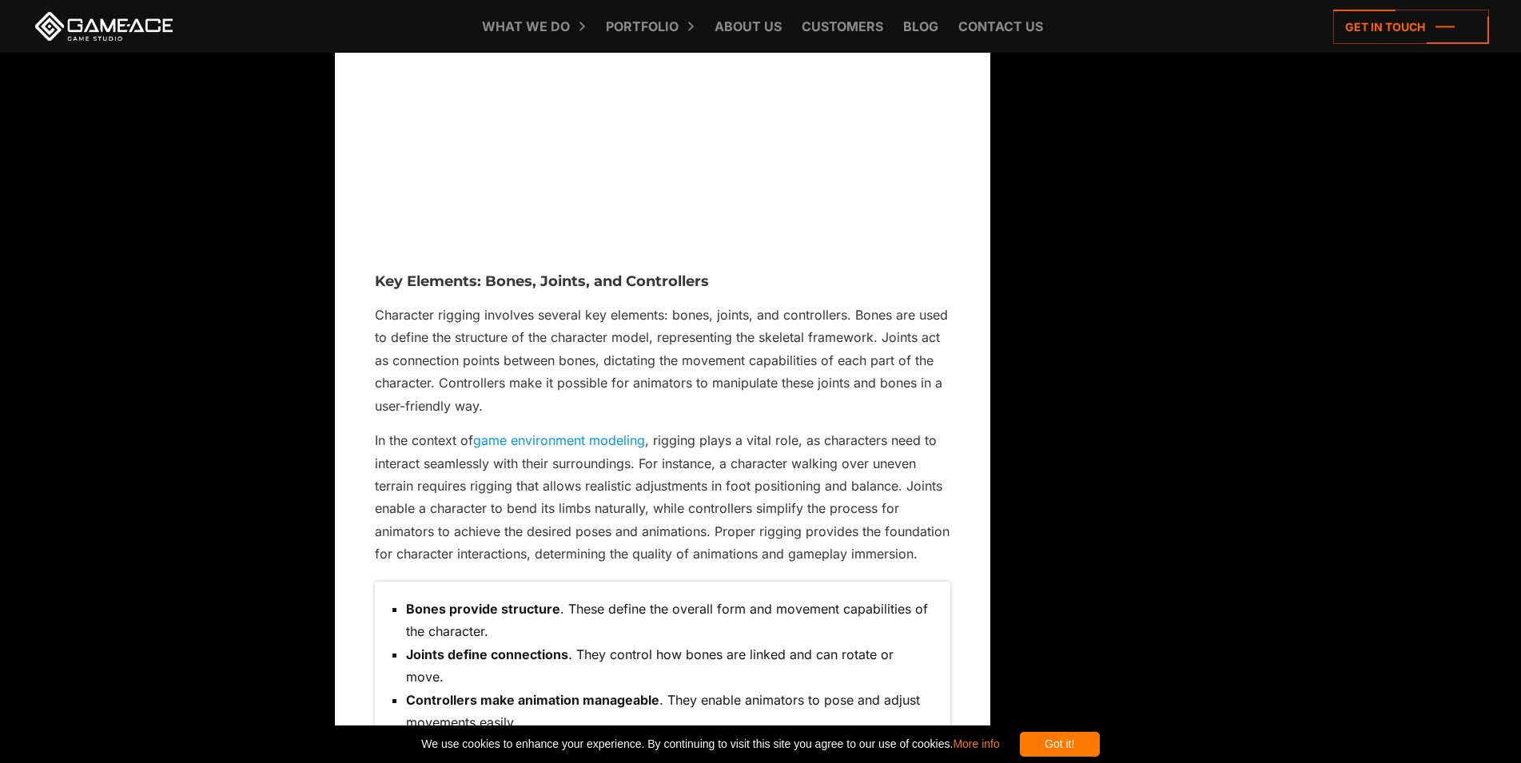
click at [405, 453] on p "In the context of game environment modeling , rigging plays a vital role, as ch…" at bounding box center [662, 497] width 575 height 137
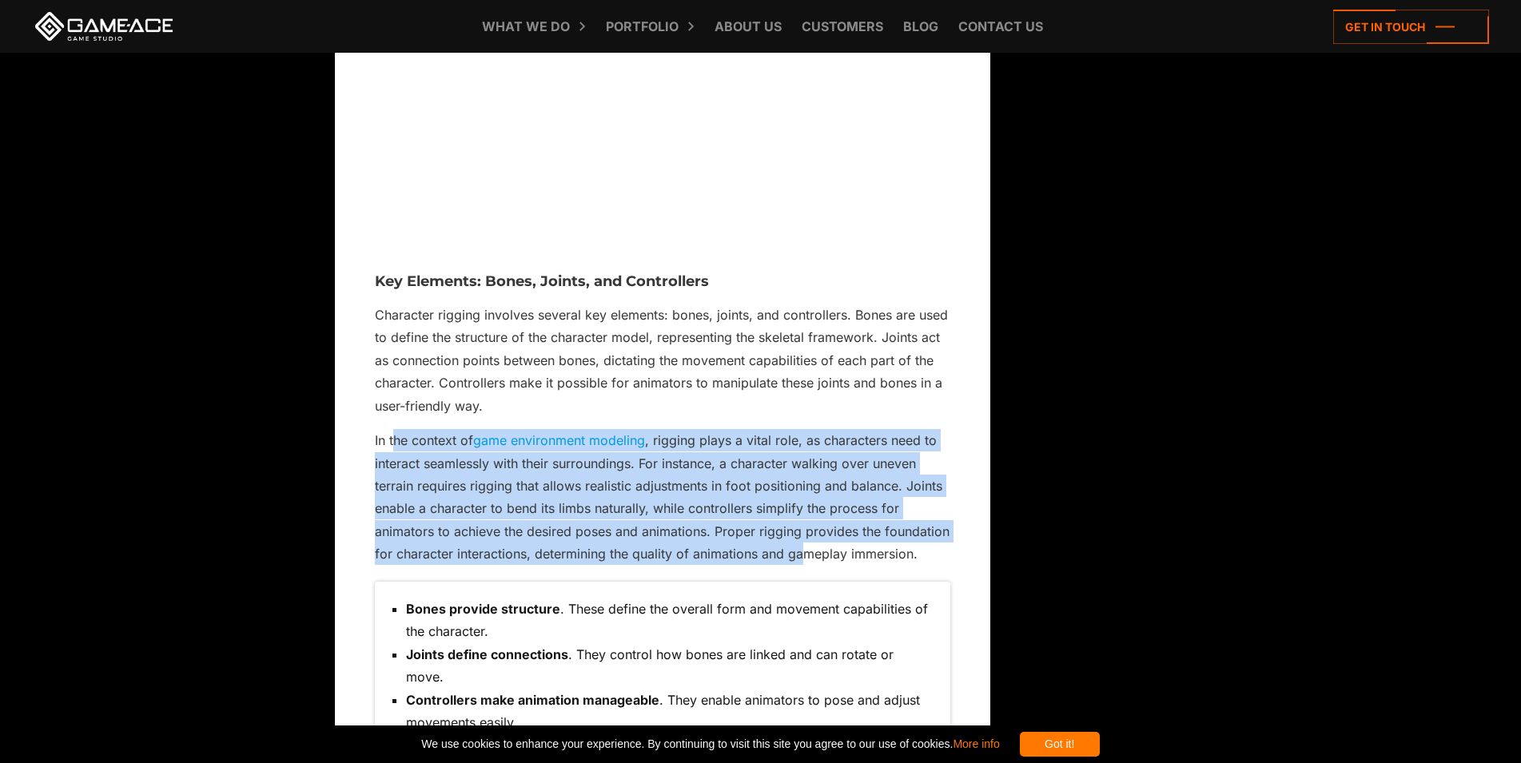
drag, startPoint x: 393, startPoint y: 460, endPoint x: 802, endPoint y: 567, distance: 422.0
click at [802, 566] on p "In the context of game environment modeling , rigging plays a vital role, as ch…" at bounding box center [662, 497] width 575 height 137
click at [806, 565] on p "In the context of game environment modeling , rigging plays a vital role, as ch…" at bounding box center [662, 497] width 575 height 137
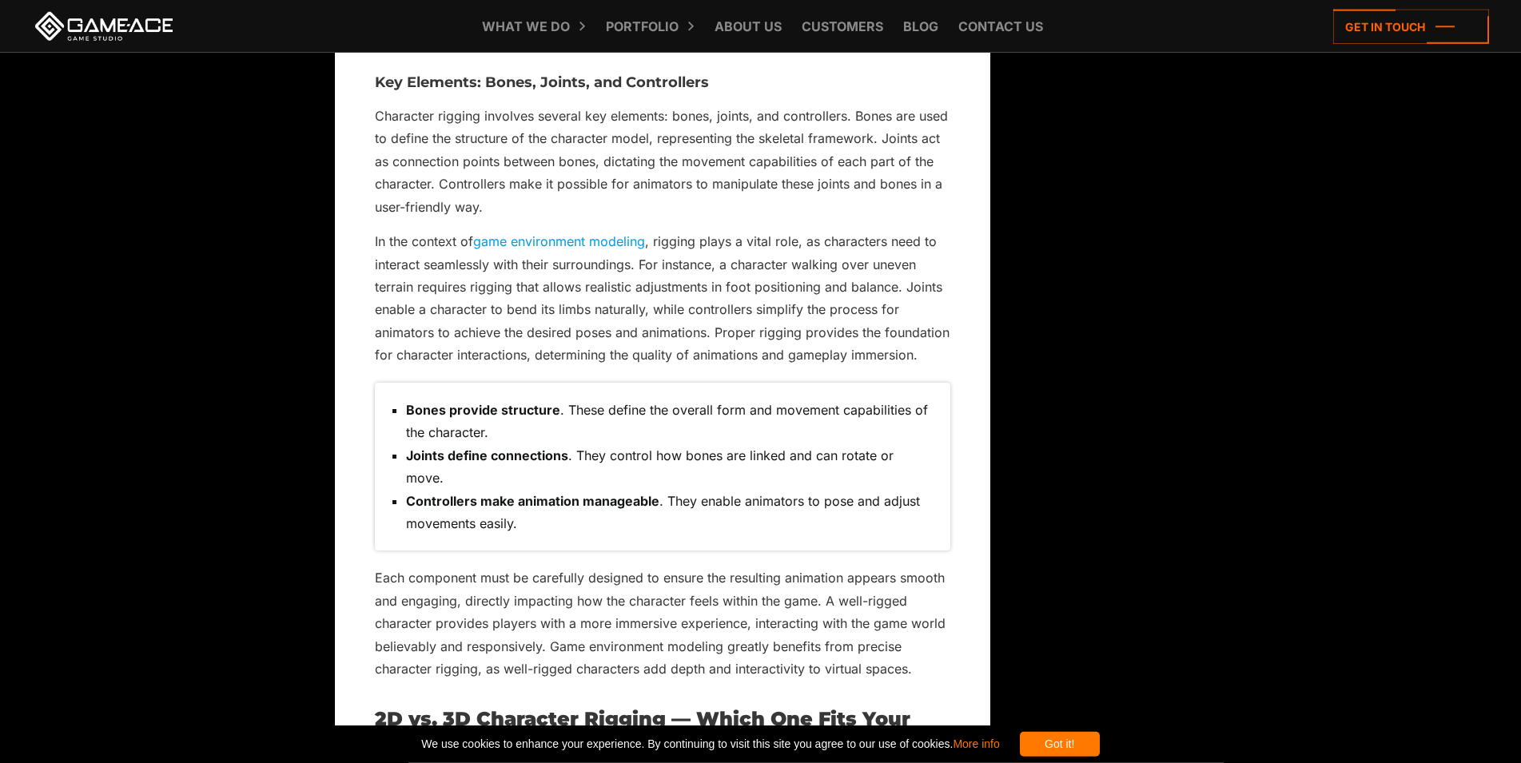
scroll to position [2120, 0]
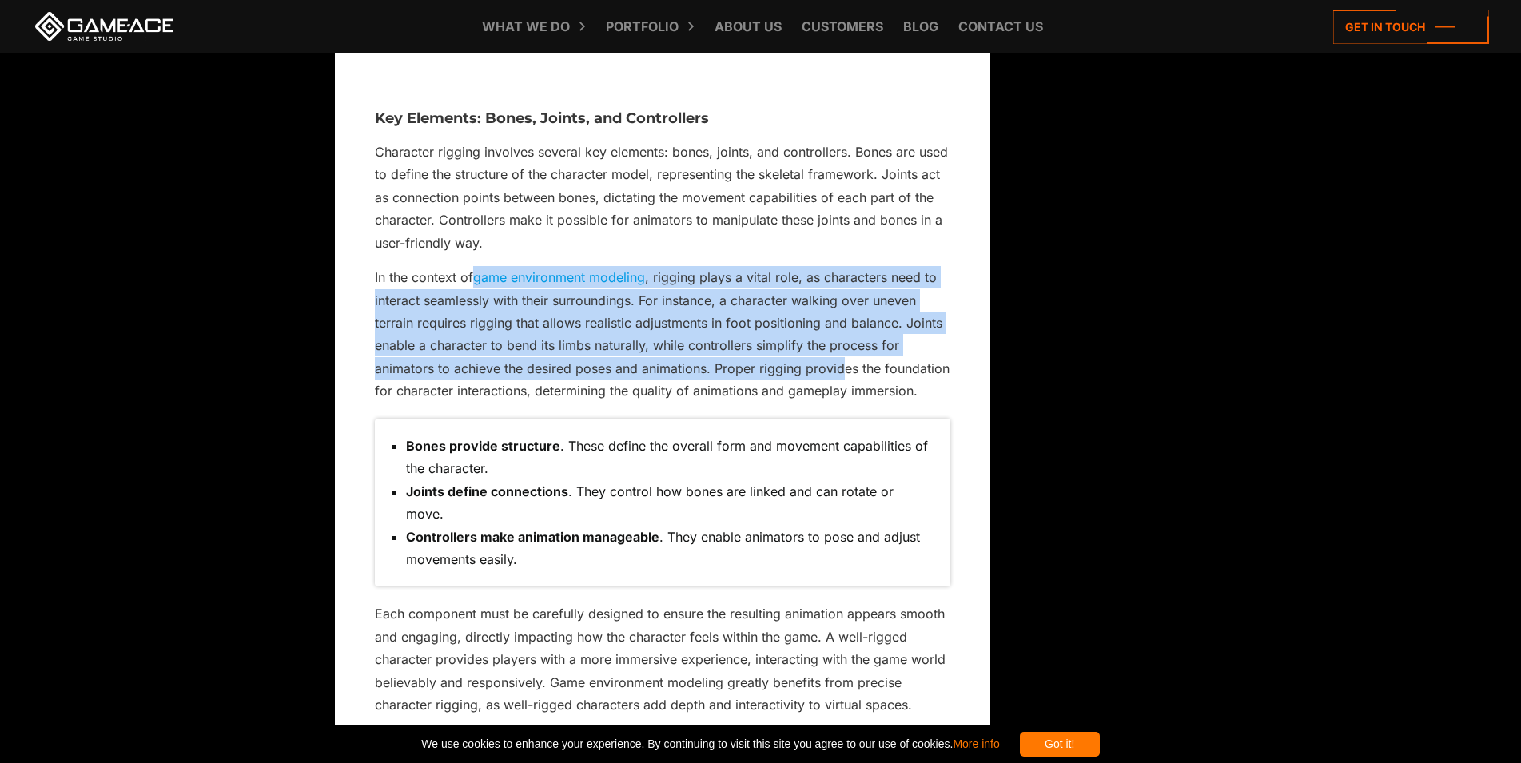
drag, startPoint x: 845, startPoint y: 396, endPoint x: 472, endPoint y: 298, distance: 385.0
click at [472, 298] on p "In the context of game environment modeling , rigging plays a vital role, as ch…" at bounding box center [662, 334] width 575 height 137
click at [428, 325] on p "In the context of game environment modeling , rigging plays a vital role, as ch…" at bounding box center [662, 334] width 575 height 137
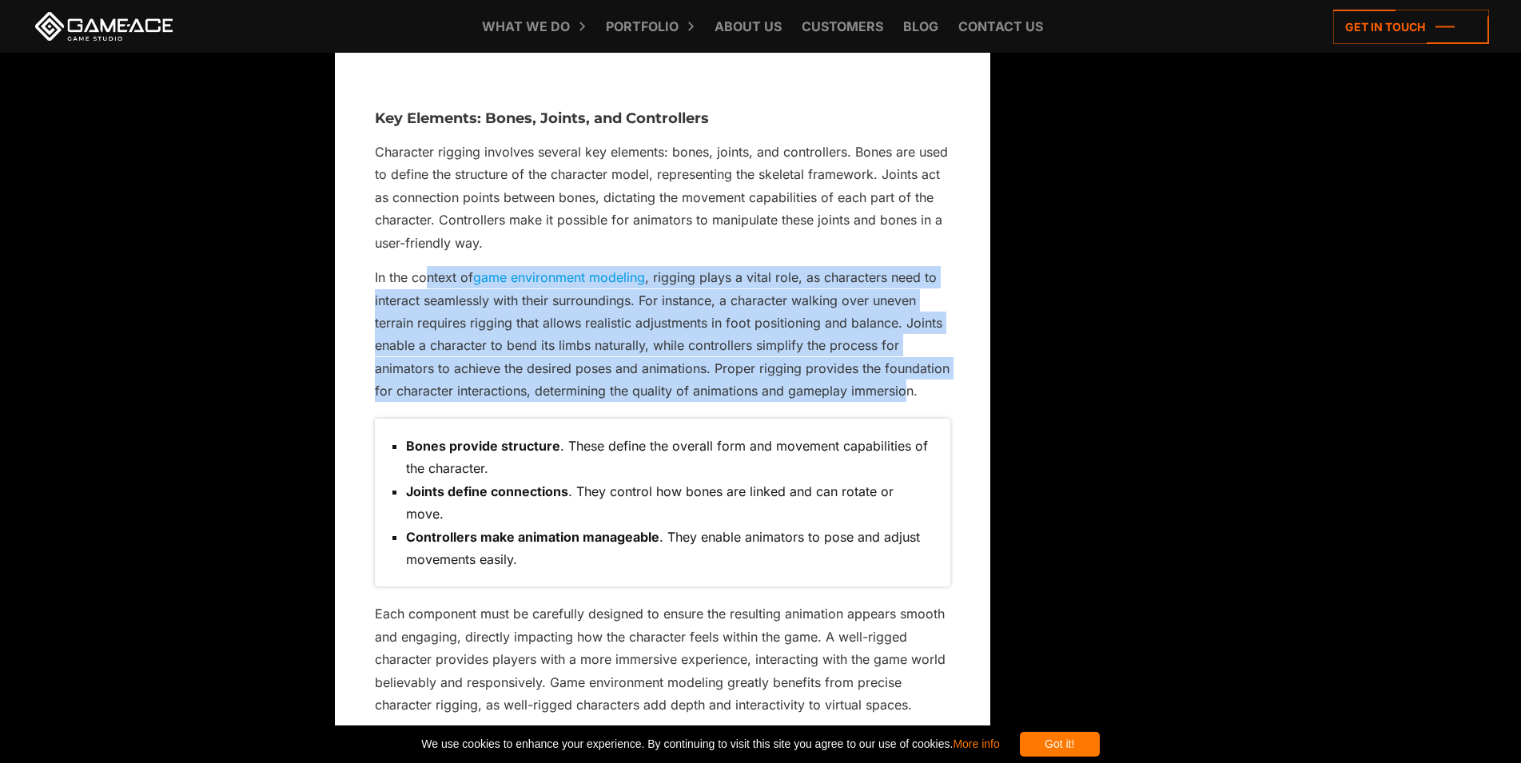
drag, startPoint x: 435, startPoint y: 302, endPoint x: 907, endPoint y: 404, distance: 483.3
click at [907, 403] on p "In the context of game environment modeling , rigging plays a vital role, as ch…" at bounding box center [662, 334] width 575 height 137
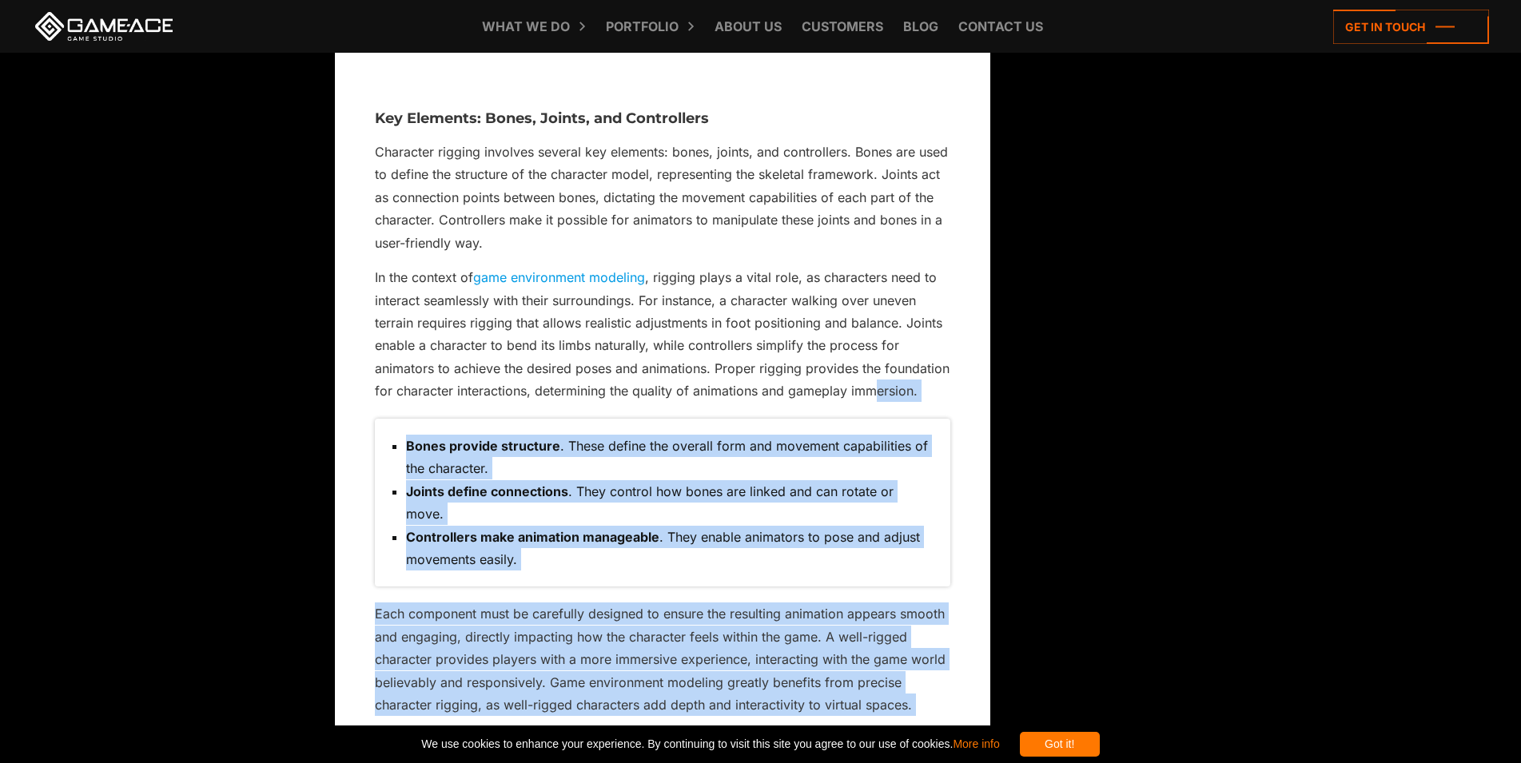
drag, startPoint x: 720, startPoint y: 379, endPoint x: 197, endPoint y: 248, distance: 539.7
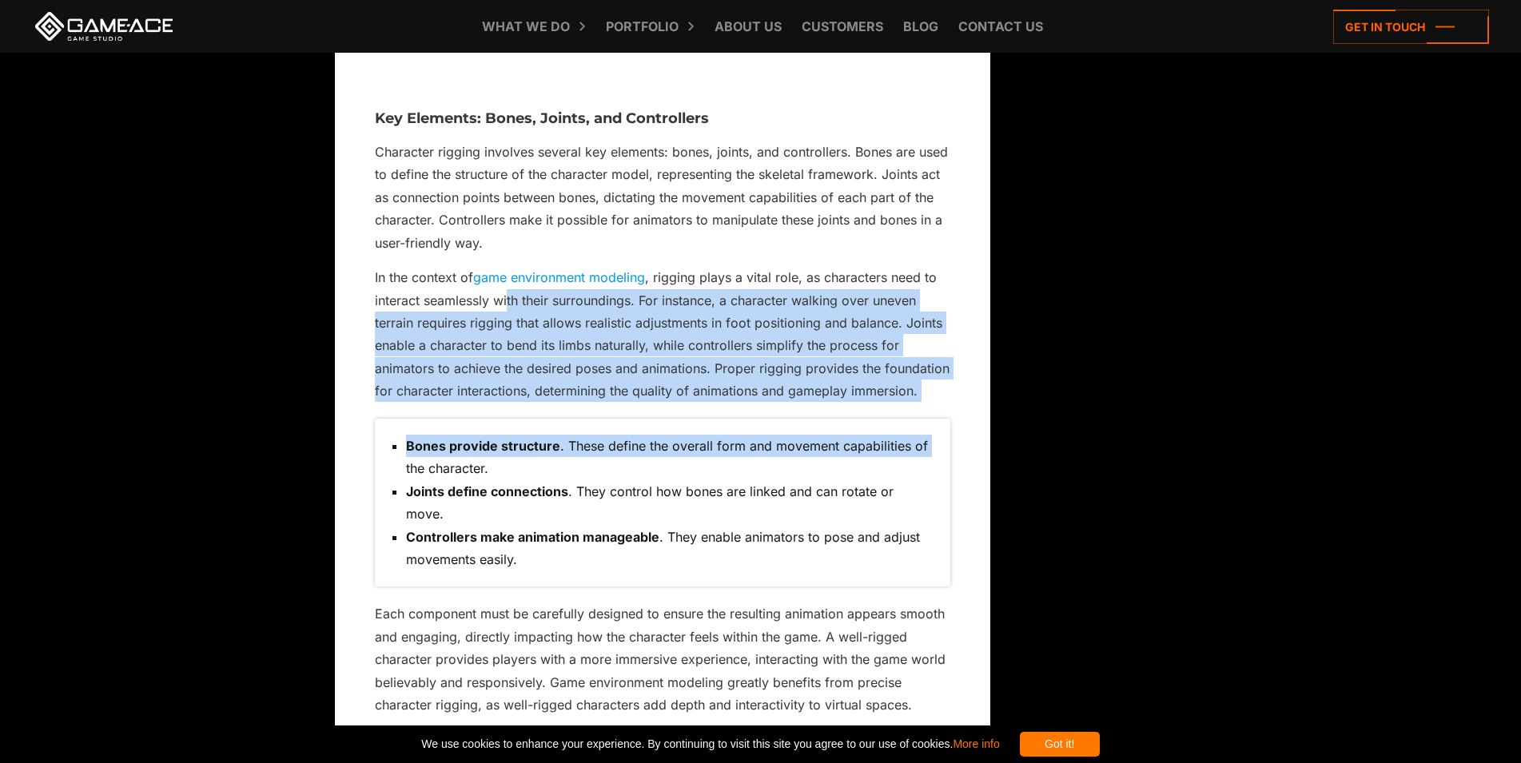
drag, startPoint x: 647, startPoint y: 394, endPoint x: 970, endPoint y: 457, distance: 329.0
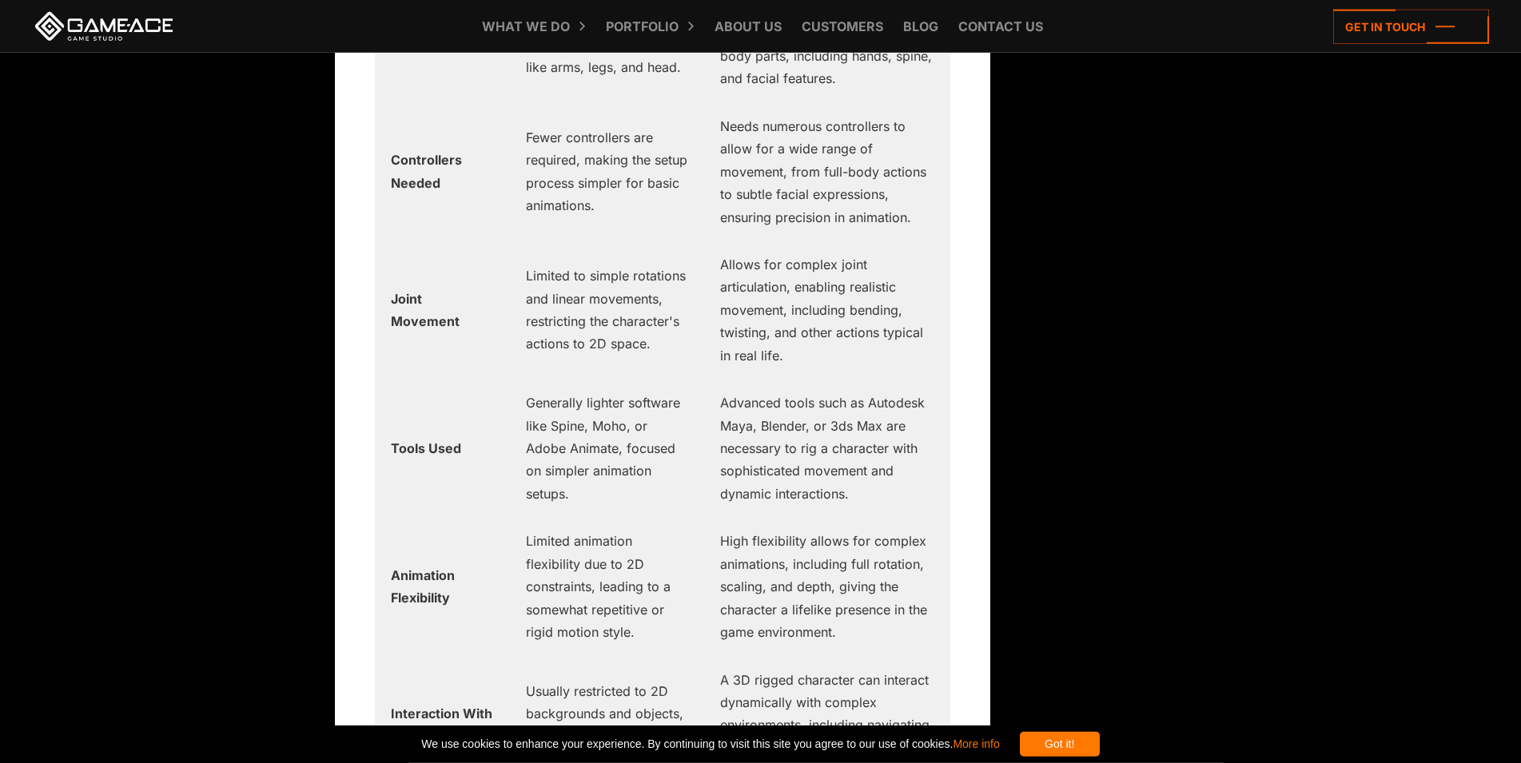
scroll to position [4076, 0]
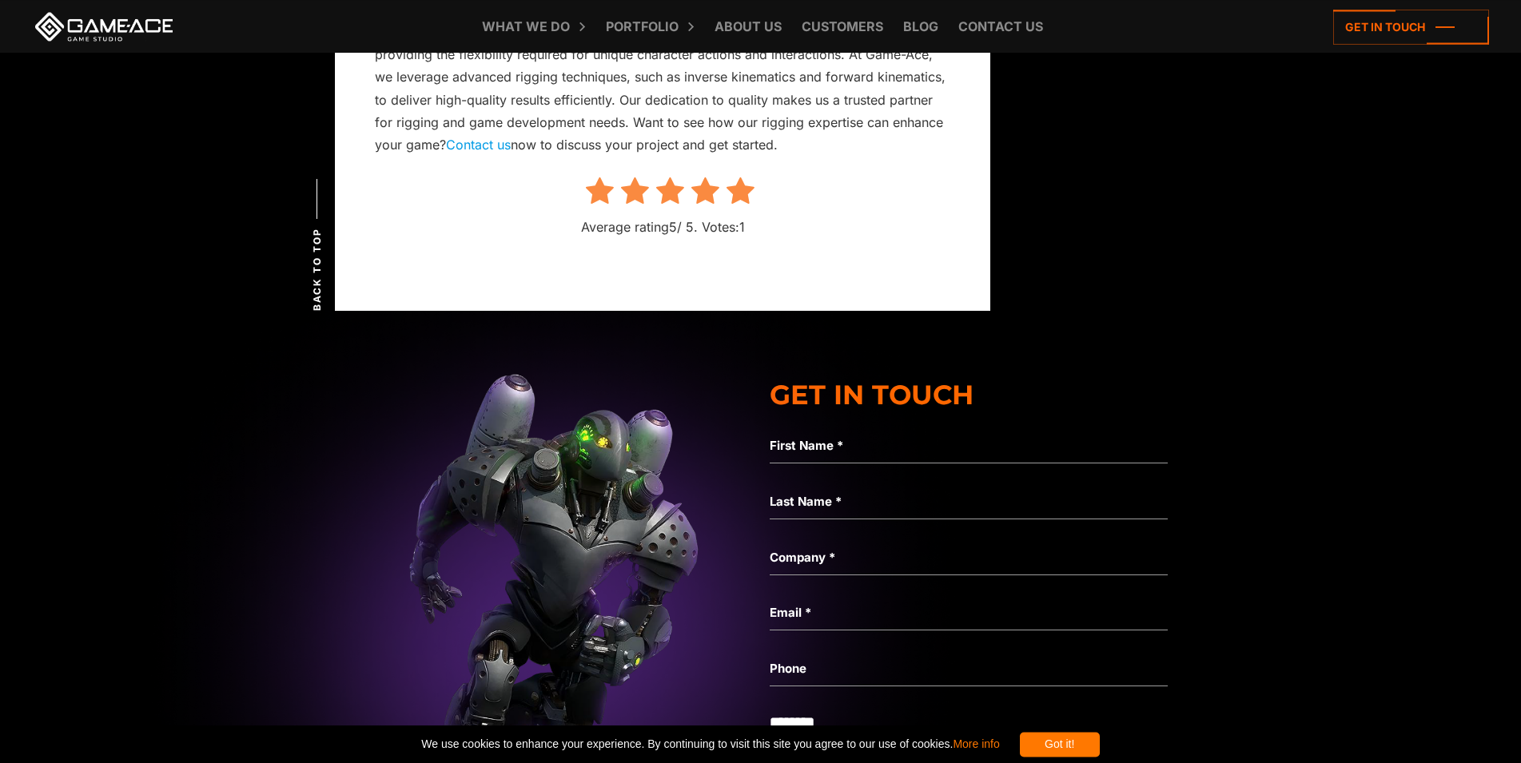
scroll to position [16586, 0]
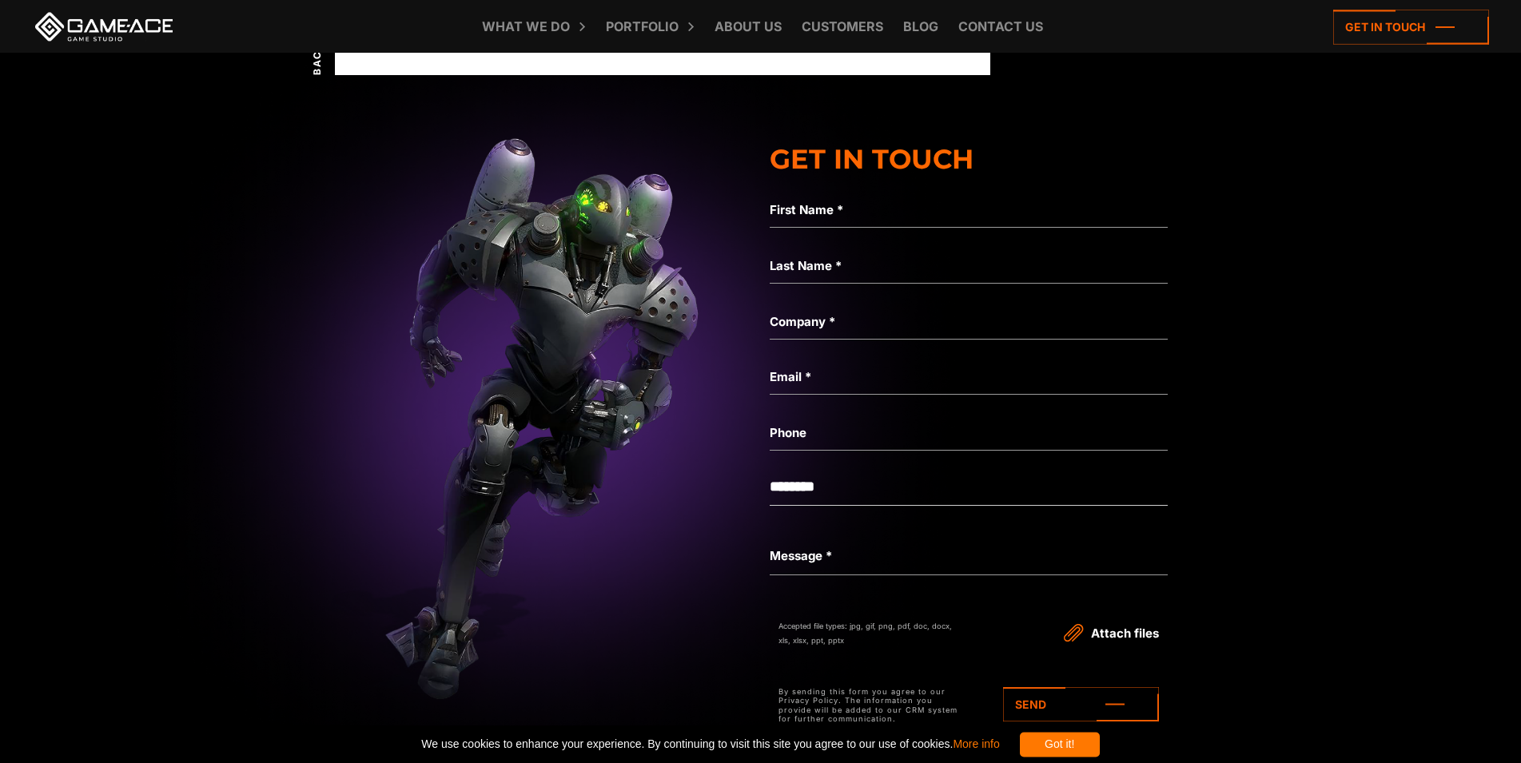
drag, startPoint x: 657, startPoint y: 436, endPoint x: 513, endPoint y: 352, distance: 167.0
click at [516, 364] on img at bounding box center [552, 399] width 4163 height 778
